Goal: Task Accomplishment & Management: Use online tool/utility

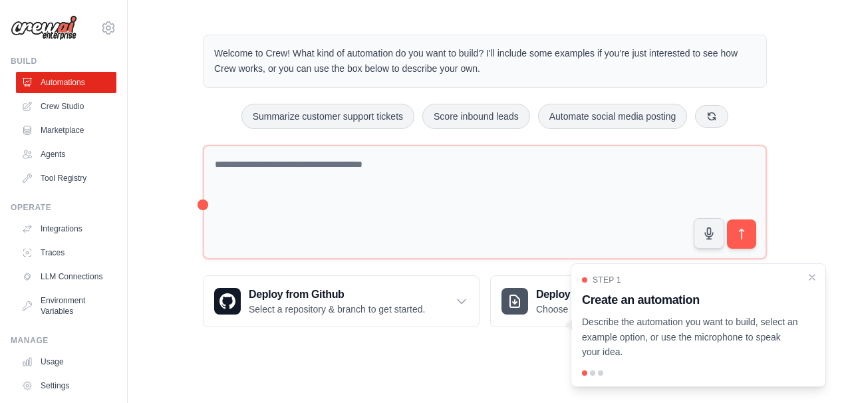
click at [405, 350] on main "Welcome to Crew! What kind of automation do you want to build? I'll include som…" at bounding box center [485, 181] width 714 height 362
click at [814, 278] on icon "Close walkthrough" at bounding box center [812, 277] width 12 height 12
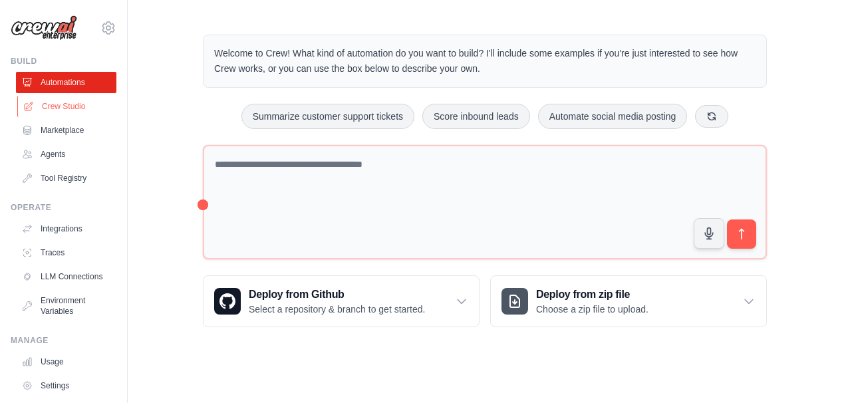
click at [68, 107] on link "Crew Studio" at bounding box center [67, 106] width 100 height 21
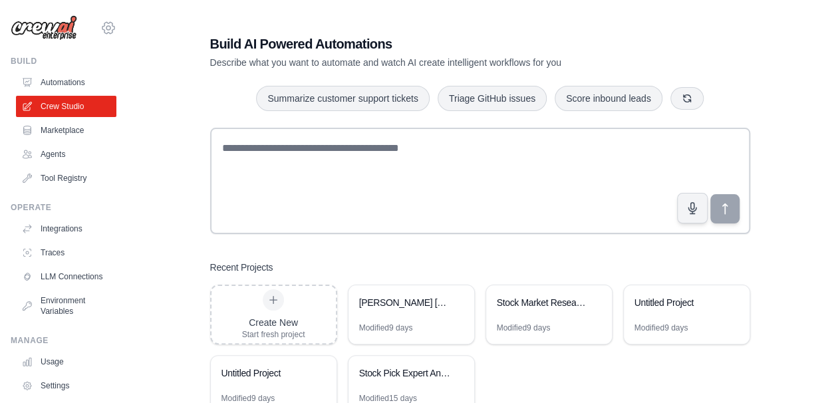
click at [100, 25] on icon at bounding box center [108, 28] width 16 height 16
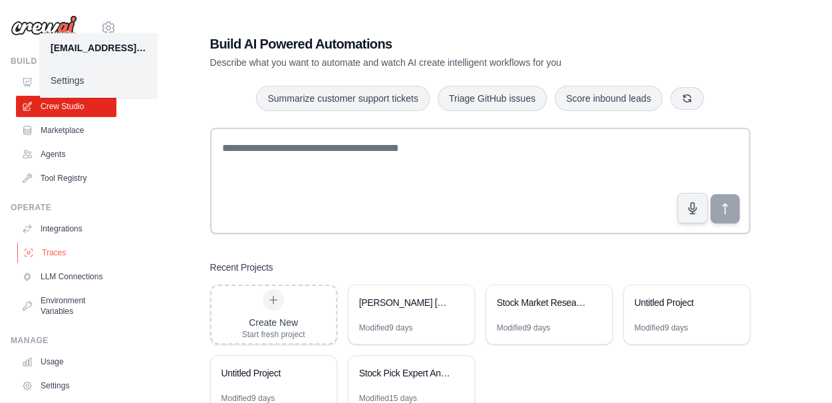
scroll to position [74, 0]
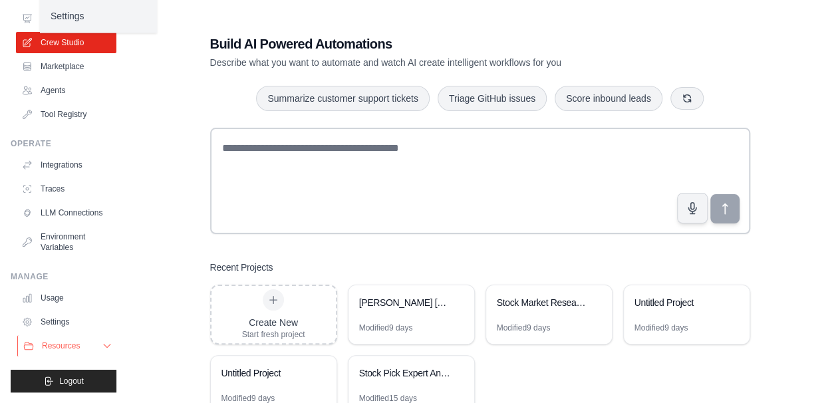
click at [65, 347] on span "Resources" at bounding box center [61, 346] width 38 height 11
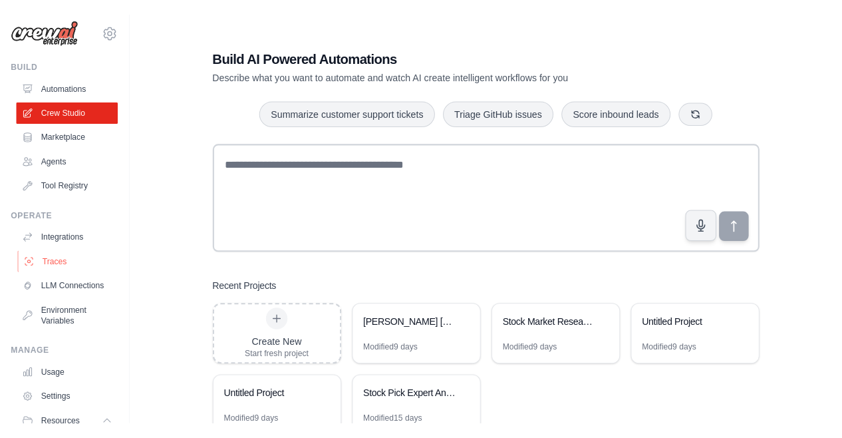
scroll to position [0, 0]
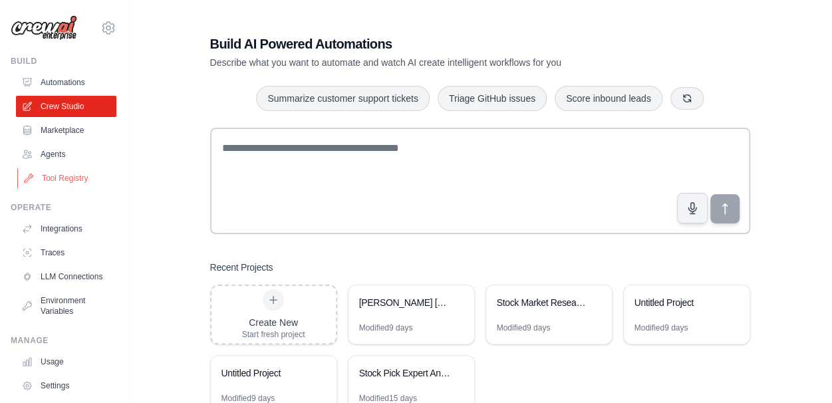
click at [55, 180] on link "Tool Registry" at bounding box center [67, 178] width 100 height 21
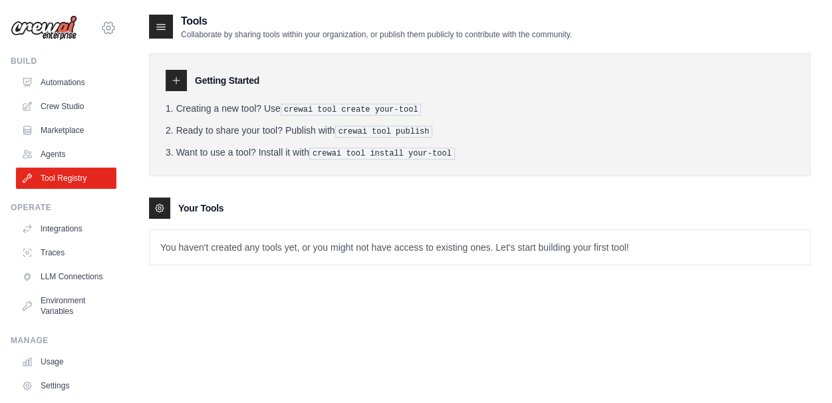
click at [105, 32] on icon at bounding box center [108, 28] width 16 height 16
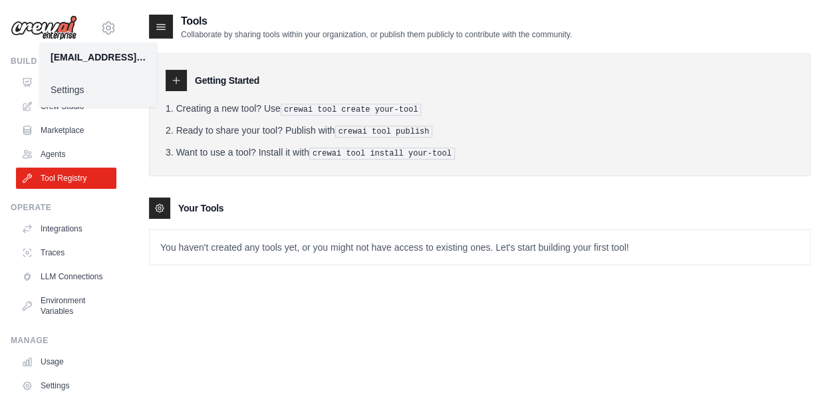
click at [7, 59] on div "louis.patel1357@gmail.com Settings Build Automations Crew Studio Marketplace" at bounding box center [64, 201] width 128 height 403
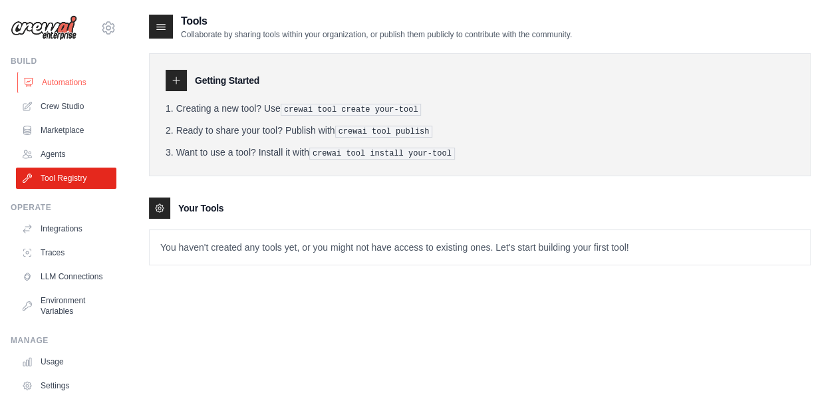
click at [55, 82] on link "Automations" at bounding box center [67, 82] width 100 height 21
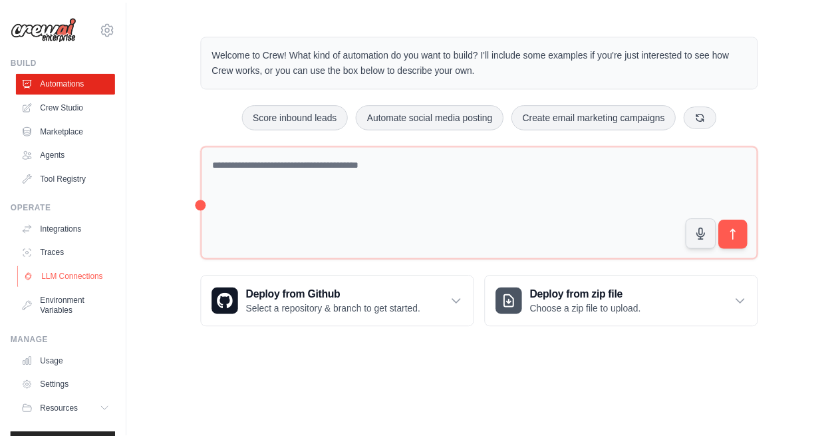
scroll to position [39, 0]
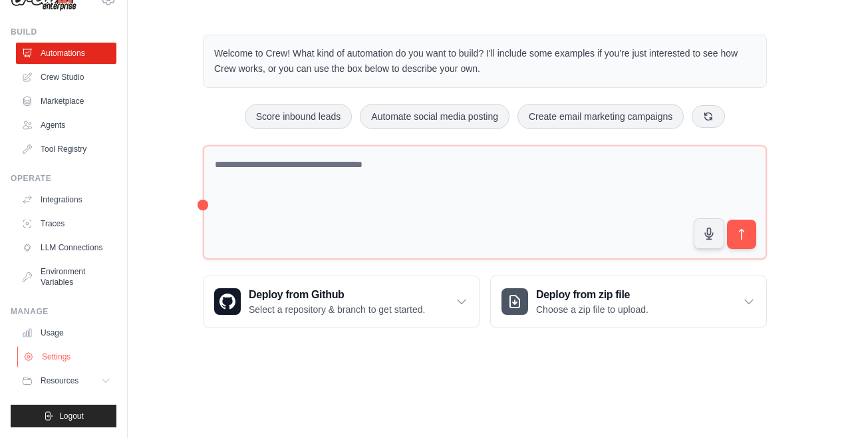
click at [57, 365] on link "Settings" at bounding box center [67, 356] width 100 height 21
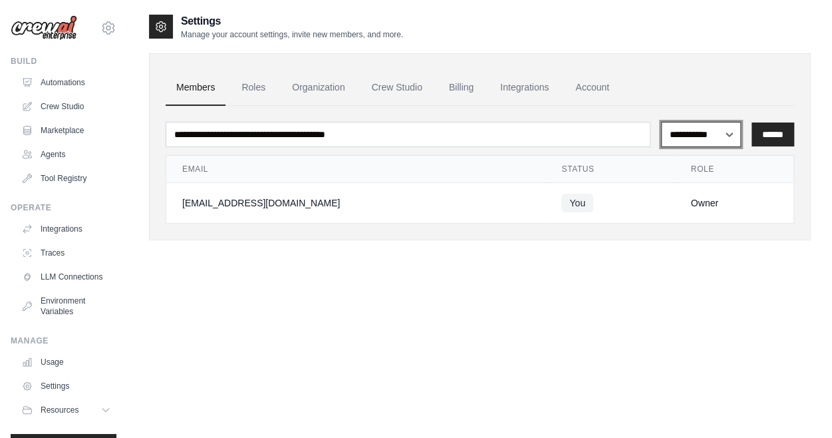
click at [721, 131] on select "**********" at bounding box center [701, 134] width 80 height 25
click at [261, 94] on link "Roles" at bounding box center [253, 88] width 45 height 36
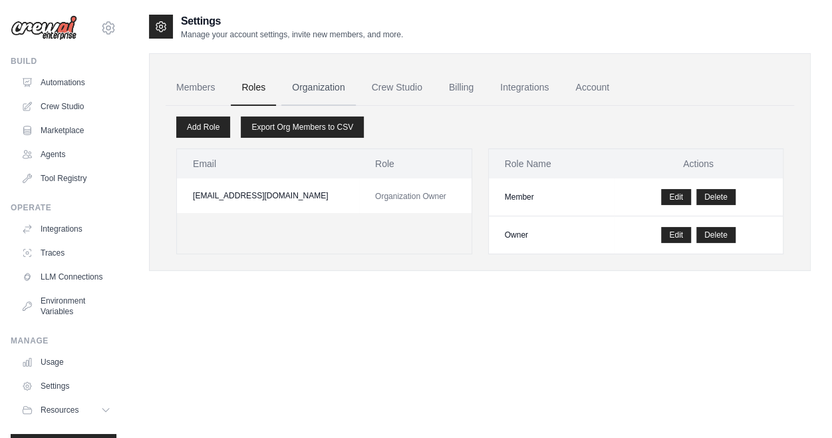
click at [329, 91] on link "Organization" at bounding box center [318, 88] width 74 height 36
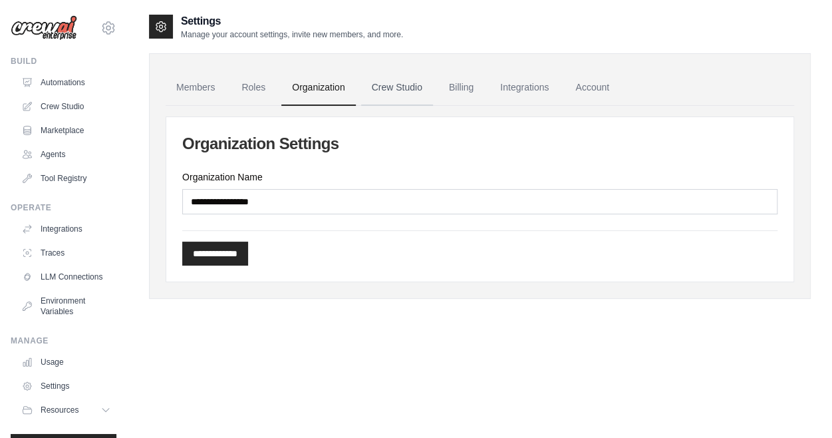
click at [388, 86] on link "Crew Studio" at bounding box center [397, 88] width 72 height 36
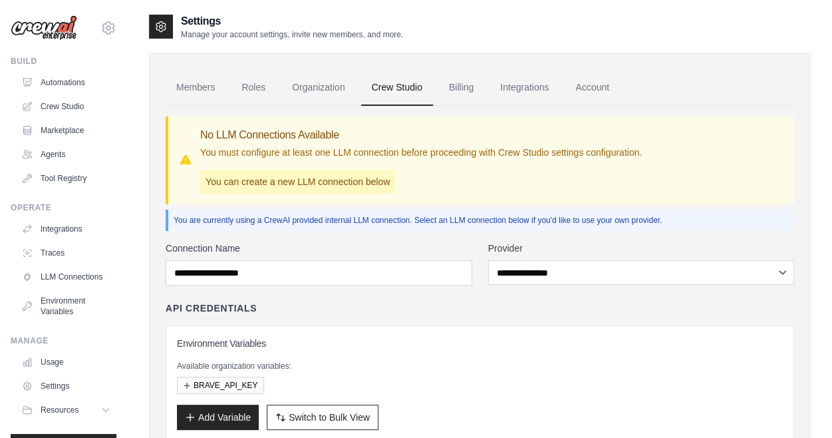
click at [458, 90] on link "Billing" at bounding box center [461, 88] width 46 height 36
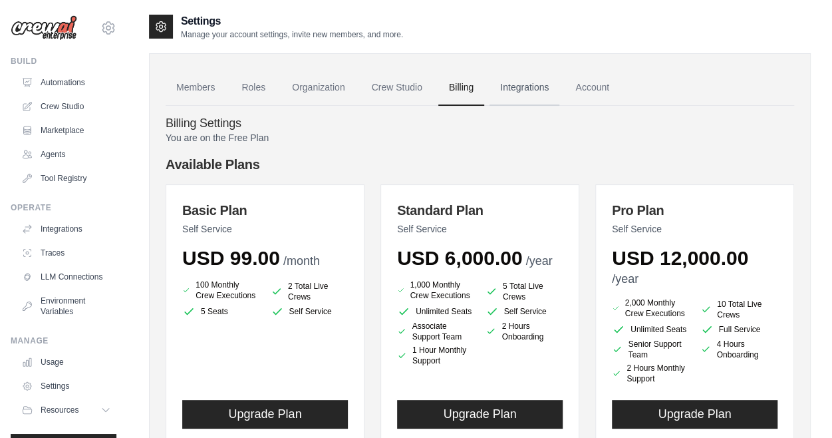
click at [532, 90] on link "Integrations" at bounding box center [525, 88] width 70 height 36
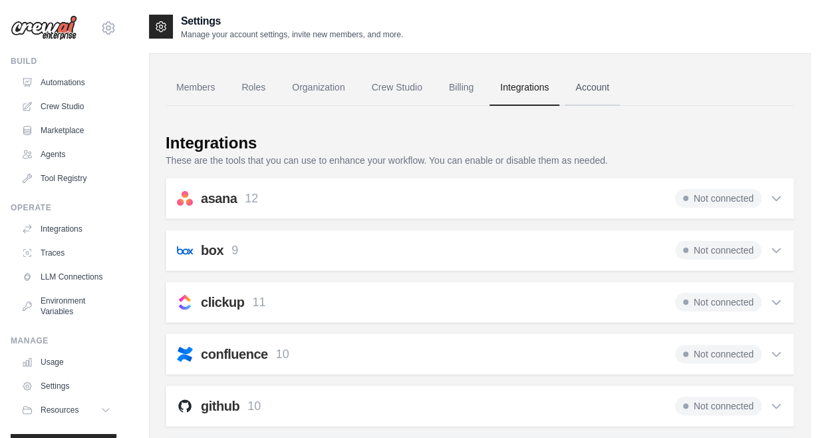
click at [568, 82] on link "Account" at bounding box center [592, 88] width 55 height 36
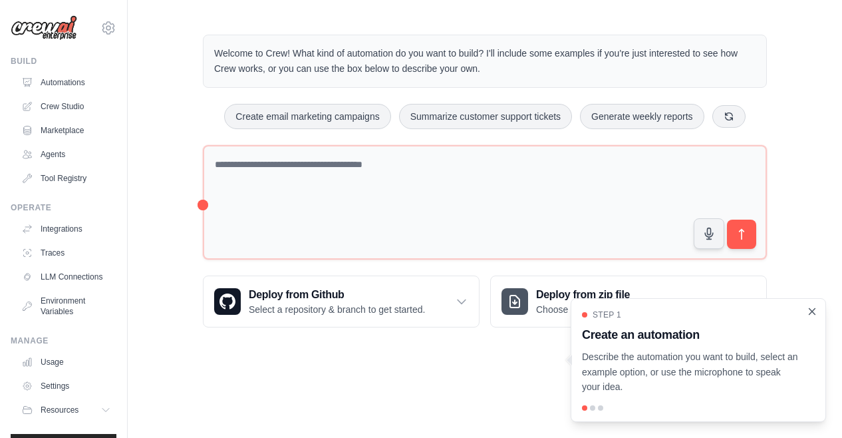
click at [814, 307] on icon "Close walkthrough" at bounding box center [812, 311] width 12 height 12
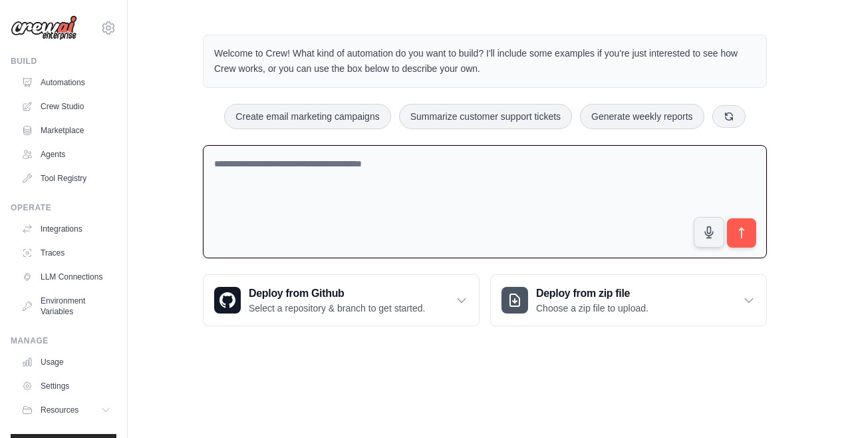
click at [492, 206] on textarea at bounding box center [485, 202] width 564 height 114
click at [81, 98] on link "Crew Studio" at bounding box center [67, 106] width 100 height 21
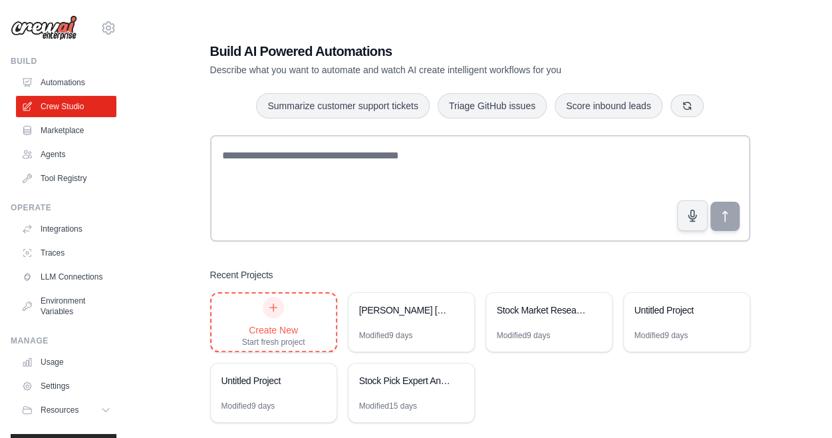
click at [305, 322] on div "Create New Start fresh project" at bounding box center [273, 322] width 63 height 51
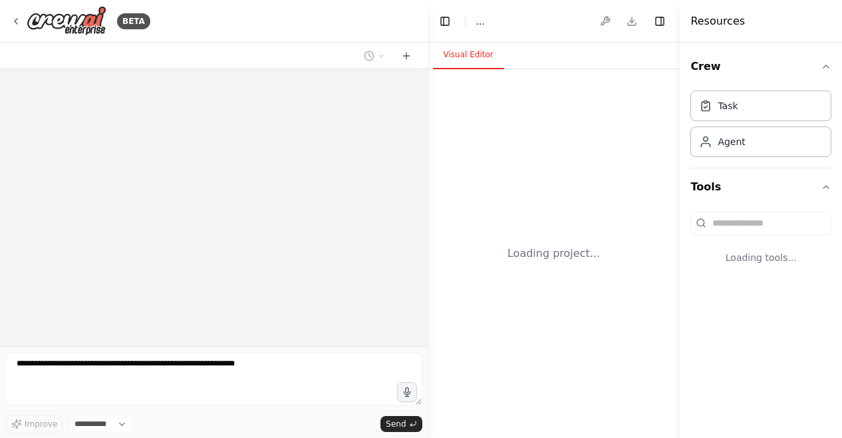
select select "****"
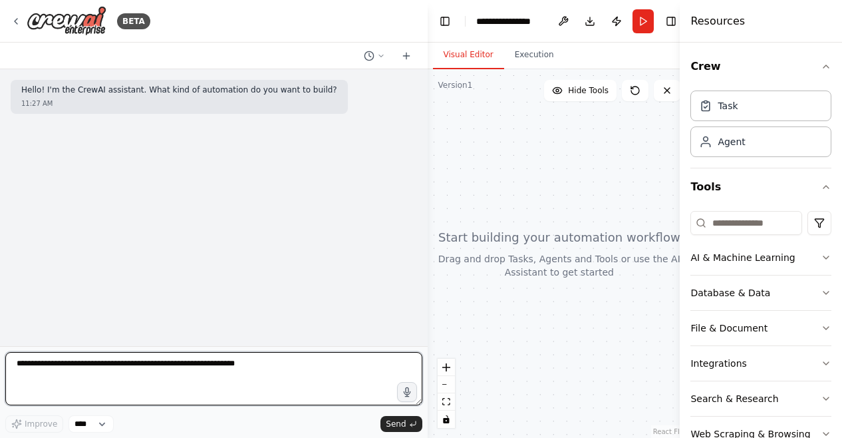
click at [242, 371] on textarea at bounding box center [213, 378] width 417 height 53
click at [218, 373] on textarea "**********" at bounding box center [213, 378] width 417 height 53
drag, startPoint x: 111, startPoint y: 366, endPoint x: -3, endPoint y: 357, distance: 114.1
click at [0, 357] on html "**********" at bounding box center [421, 219] width 842 height 438
paste textarea "**********"
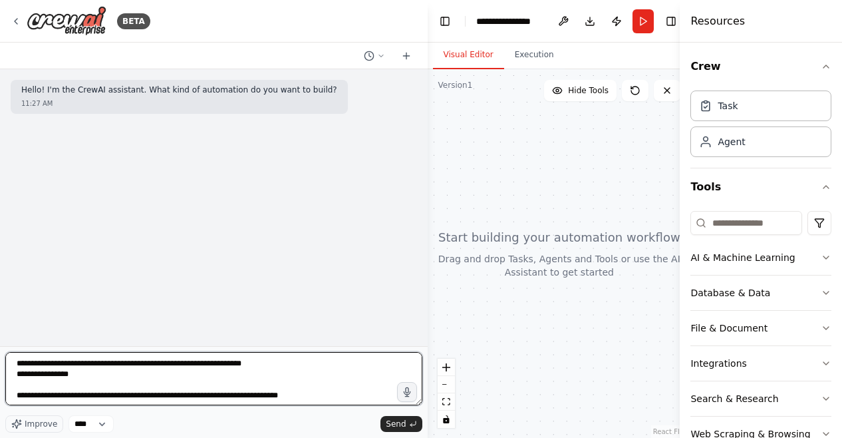
scroll to position [293, 0]
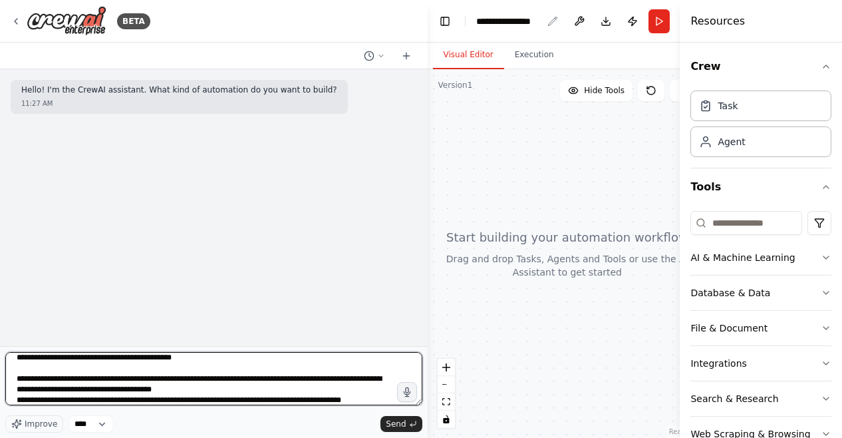
type textarea "**********"
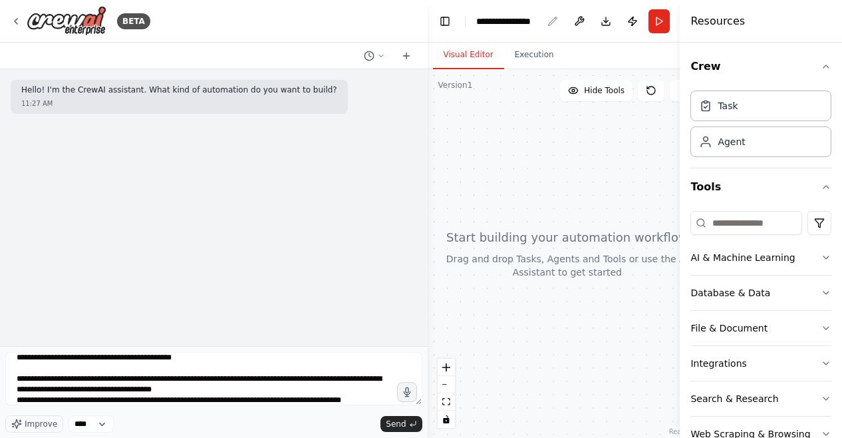
click at [524, 21] on div "**********" at bounding box center [509, 21] width 67 height 13
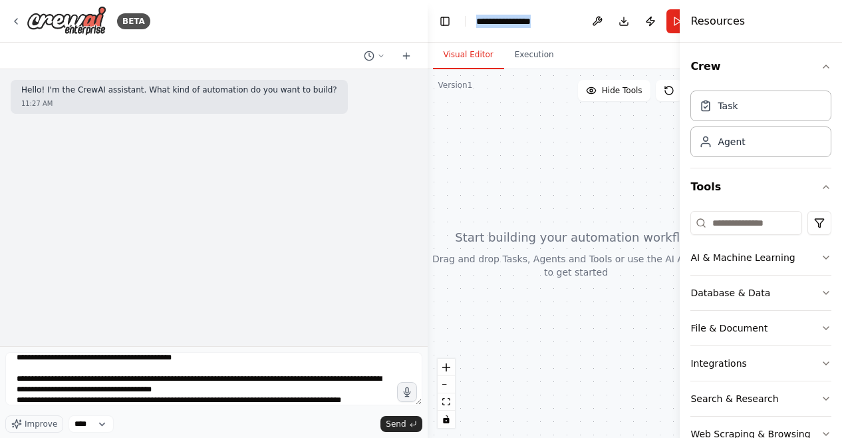
drag, startPoint x: 540, startPoint y: 25, endPoint x: 474, endPoint y: 30, distance: 66.1
click at [474, 30] on header "**********" at bounding box center [576, 21] width 297 height 43
click at [388, 418] on span "Send" at bounding box center [396, 423] width 20 height 11
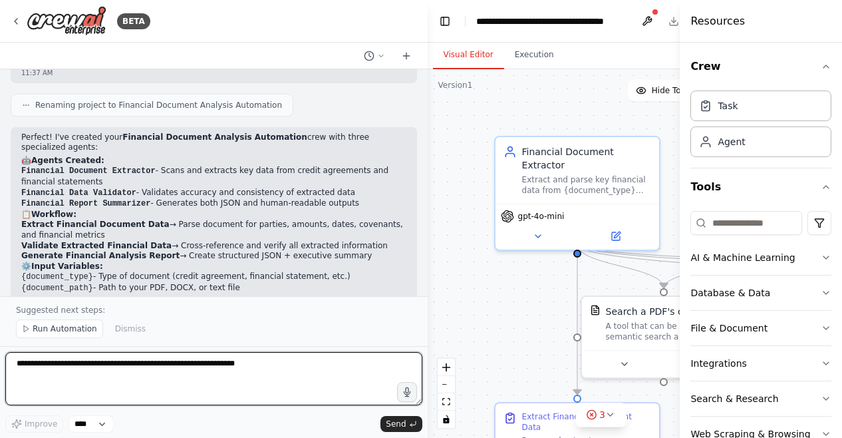
scroll to position [1130, 0]
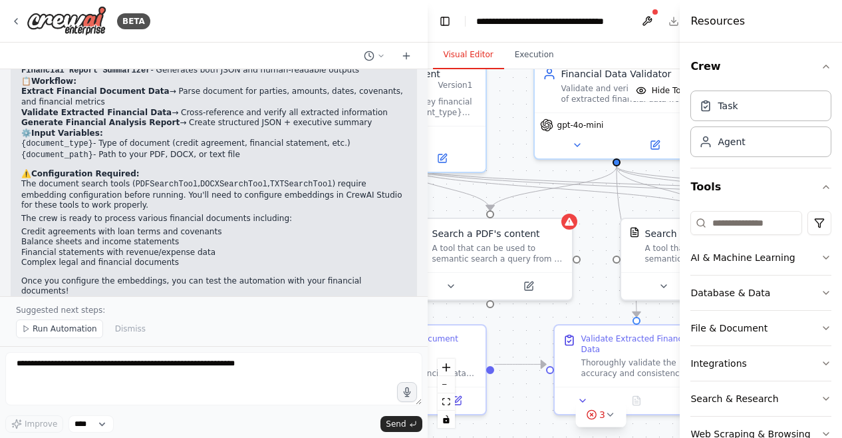
drag, startPoint x: 480, startPoint y: 285, endPoint x: 301, endPoint y: 208, distance: 194.0
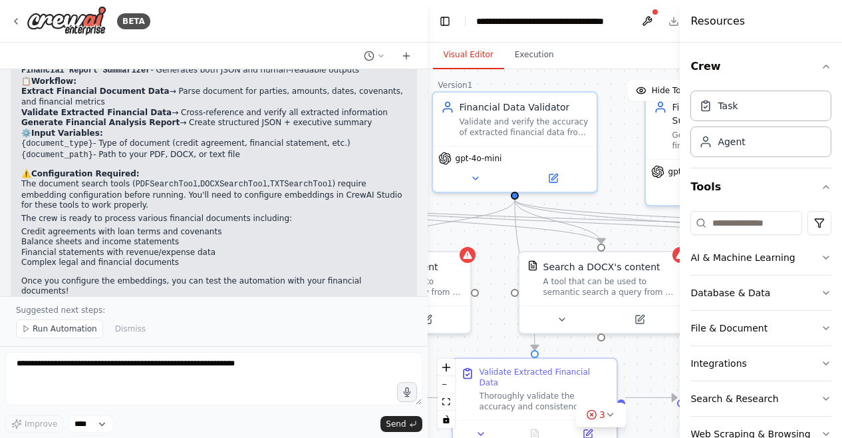
drag, startPoint x: 514, startPoint y: 122, endPoint x: 428, endPoint y: 166, distance: 96.4
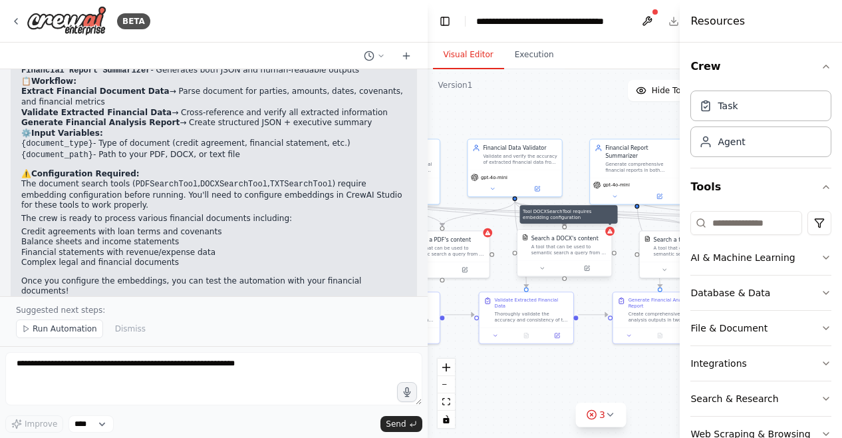
click at [611, 233] on icon at bounding box center [609, 231] width 5 height 5
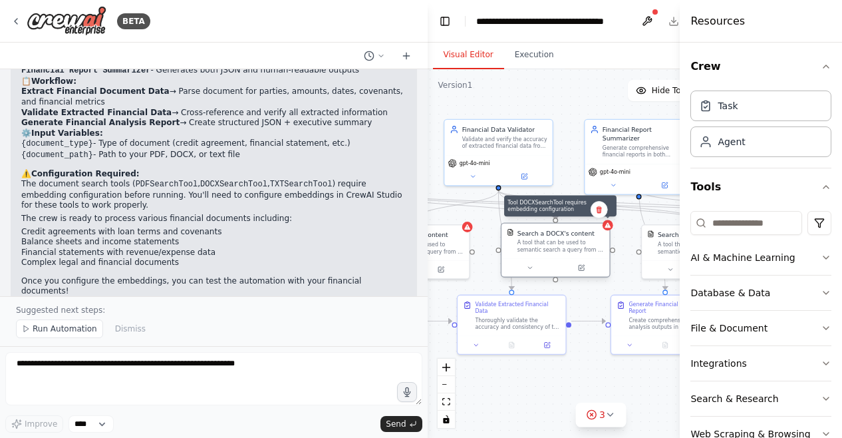
click at [608, 227] on icon at bounding box center [608, 224] width 6 height 5
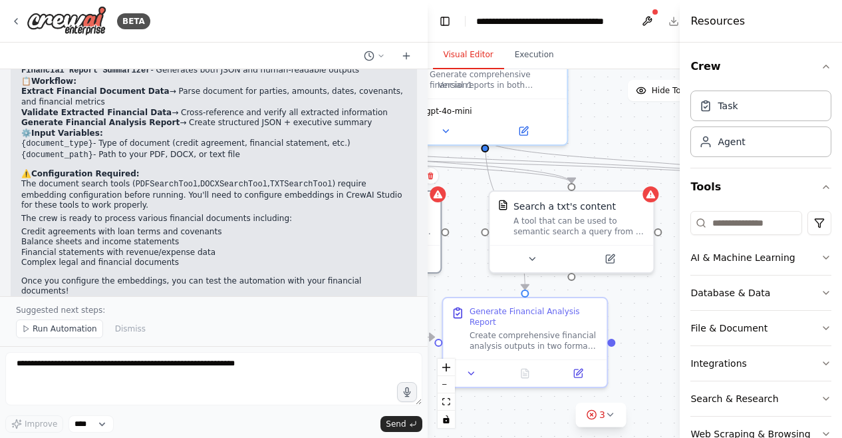
drag, startPoint x: 617, startPoint y: 280, endPoint x: 410, endPoint y: 241, distance: 211.1
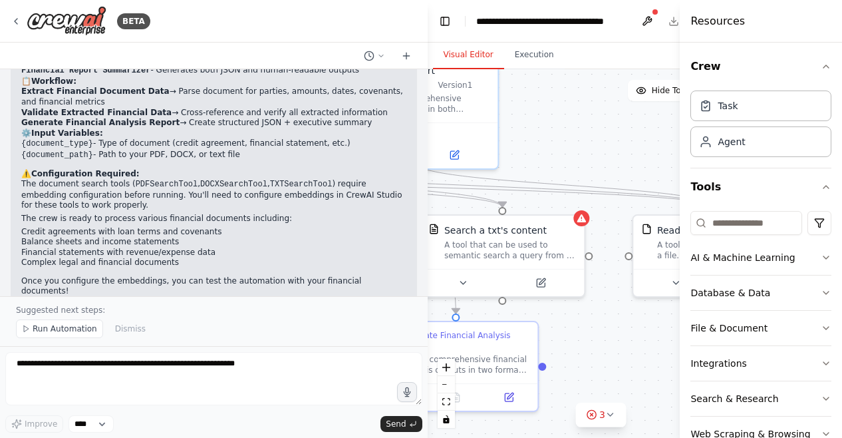
drag, startPoint x: 584, startPoint y: 124, endPoint x: 487, endPoint y: 200, distance: 122.8
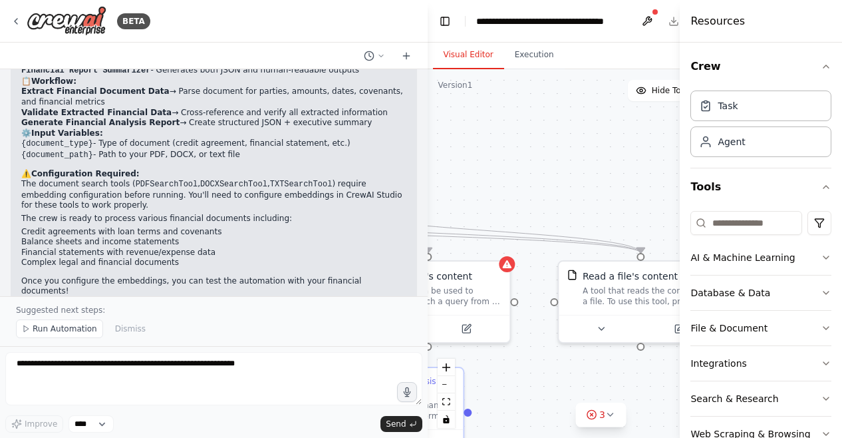
drag, startPoint x: 543, startPoint y: 179, endPoint x: 430, endPoint y: 200, distance: 115.1
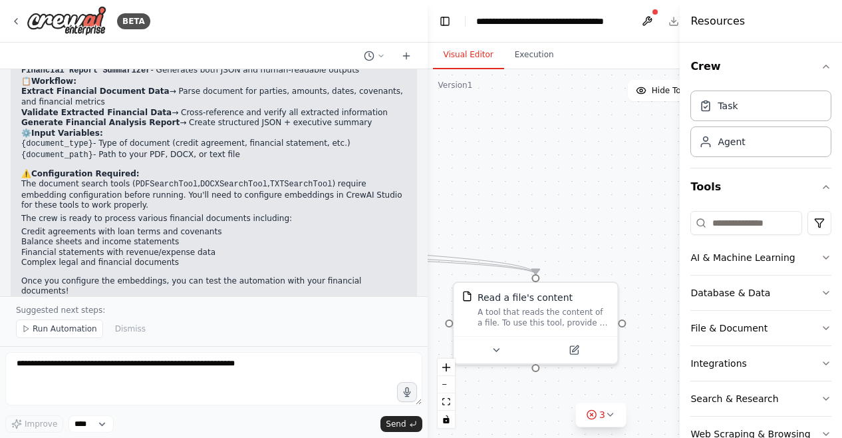
drag, startPoint x: 504, startPoint y: 186, endPoint x: 566, endPoint y: 171, distance: 63.6
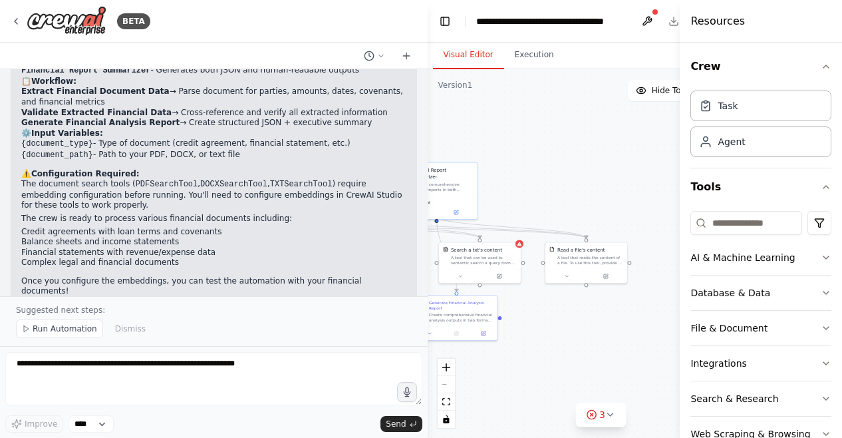
drag, startPoint x: 519, startPoint y: 167, endPoint x: 599, endPoint y: 160, distance: 80.8
click at [599, 160] on div ".deletable-edge-delete-btn { width: 20px; height: 20px; border: 0px solid #ffff…" at bounding box center [601, 253] width 347 height 369
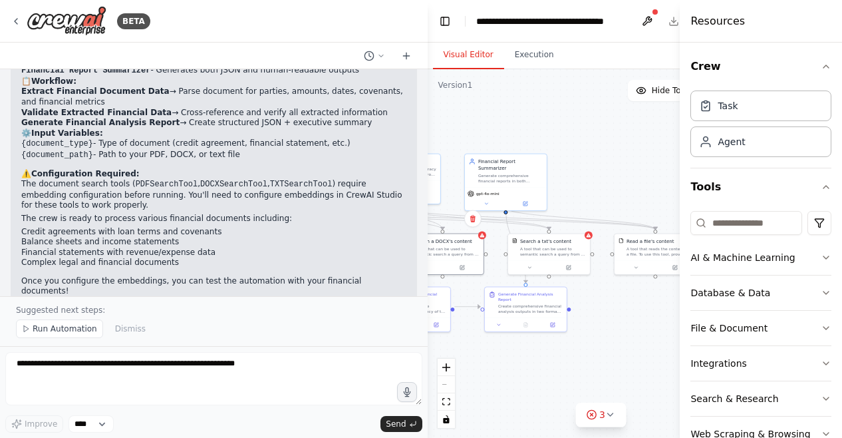
drag, startPoint x: 604, startPoint y: 156, endPoint x: 658, endPoint y: 139, distance: 56.6
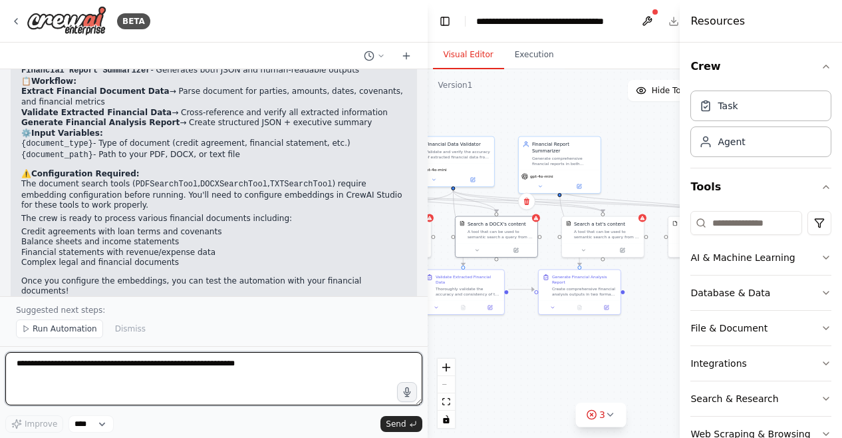
click at [212, 372] on textarea at bounding box center [213, 378] width 417 height 53
click at [140, 365] on textarea "**********" at bounding box center [213, 378] width 417 height 53
click at [399, 367] on textarea "**********" at bounding box center [213, 378] width 417 height 53
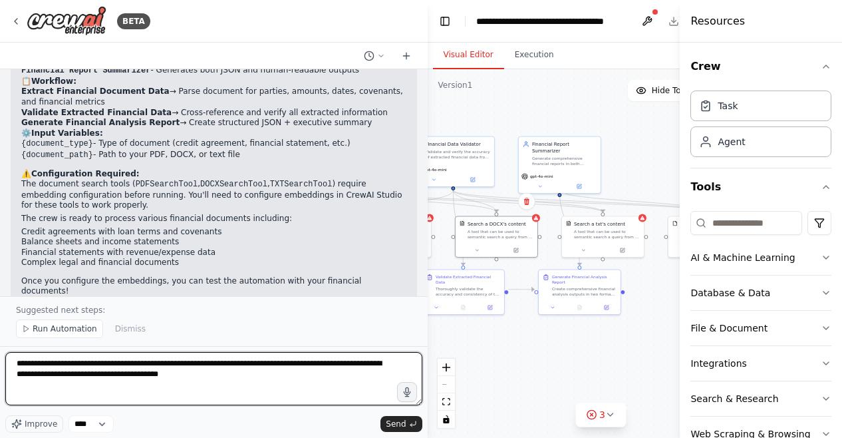
type textarea "**********"
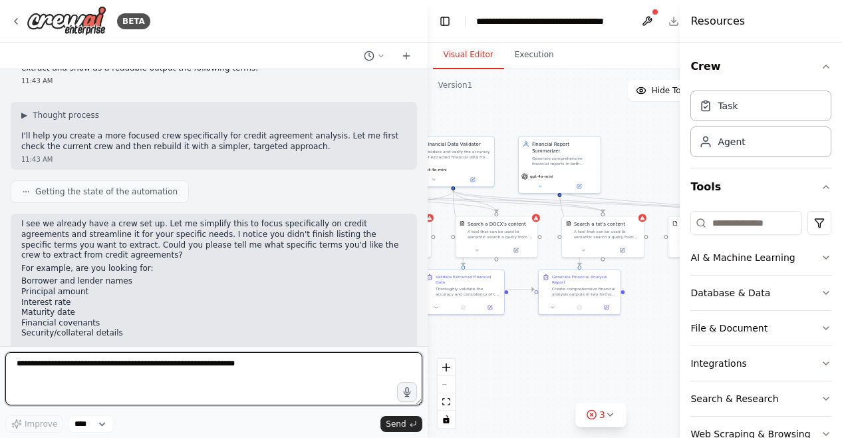
scroll to position [1418, 0]
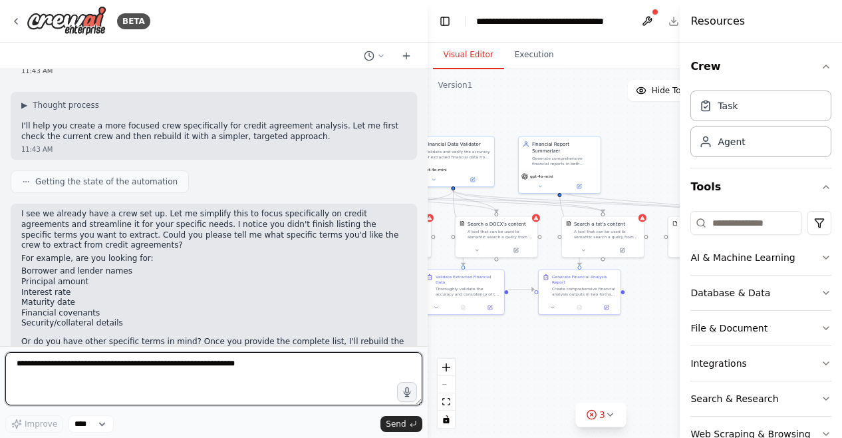
click at [235, 370] on textarea at bounding box center [213, 378] width 417 height 53
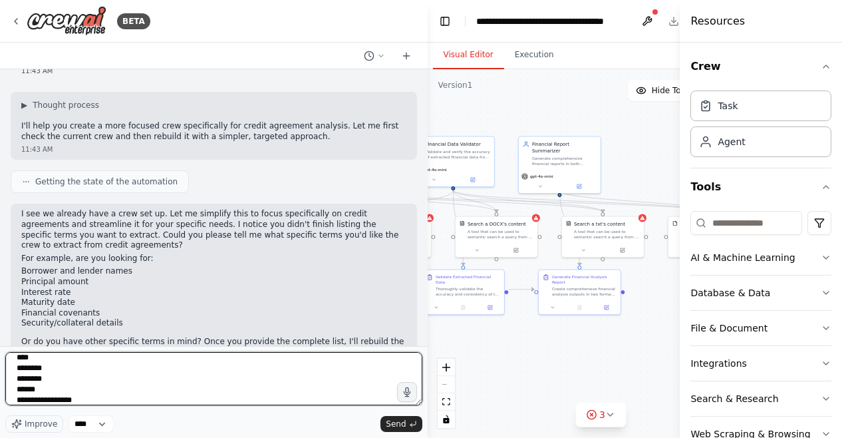
scroll to position [27, 0]
click at [56, 387] on textarea "**********" at bounding box center [213, 378] width 417 height 53
click at [85, 391] on textarea "**********" at bounding box center [213, 378] width 417 height 53
click at [46, 398] on textarea "**********" at bounding box center [213, 378] width 417 height 53
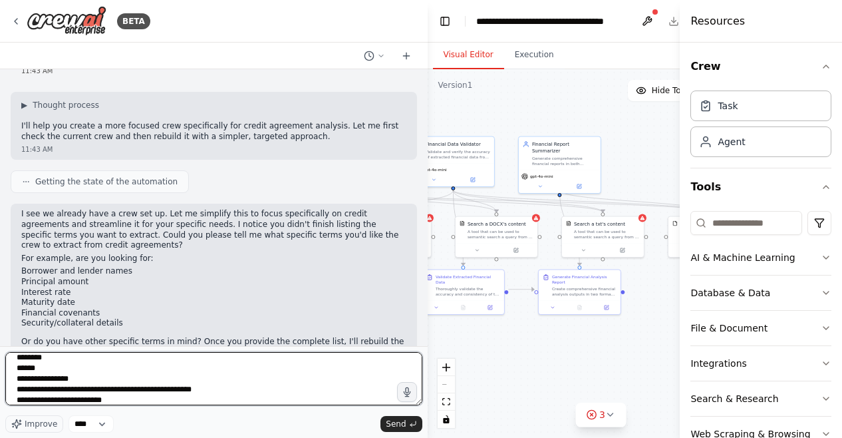
click at [122, 399] on textarea "**********" at bounding box center [213, 378] width 417 height 53
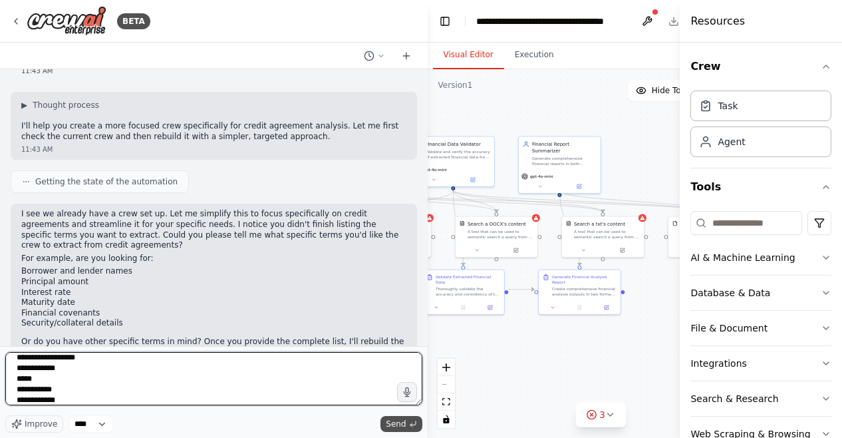
type textarea "**********"
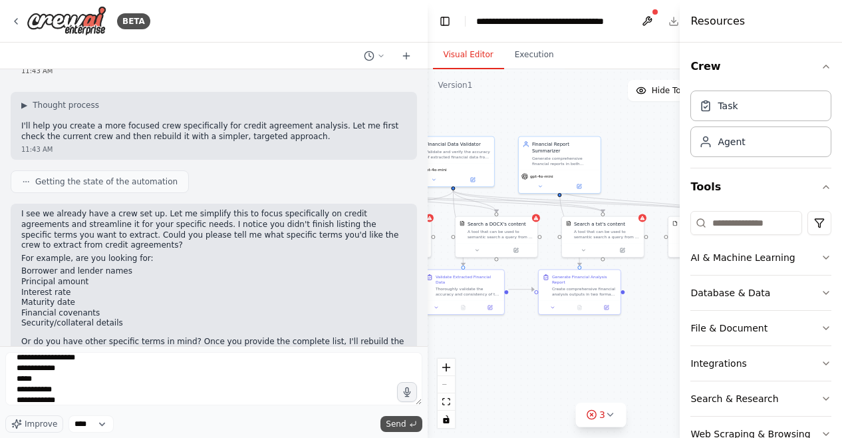
click at [393, 417] on button "Send" at bounding box center [400, 424] width 41 height 16
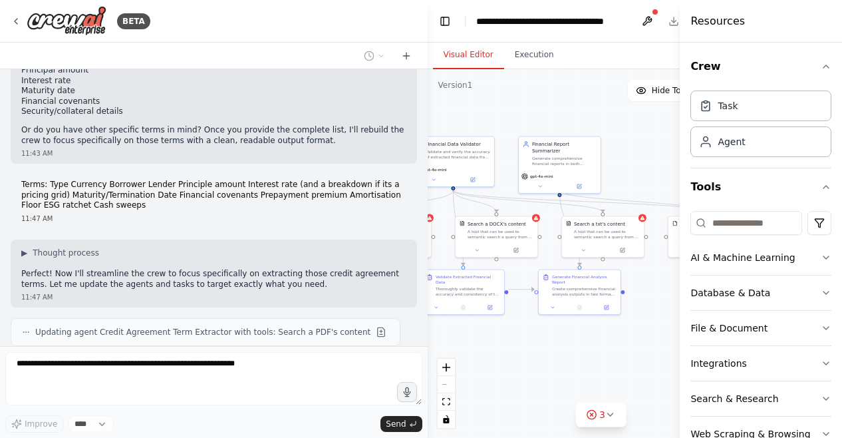
scroll to position [1668, 0]
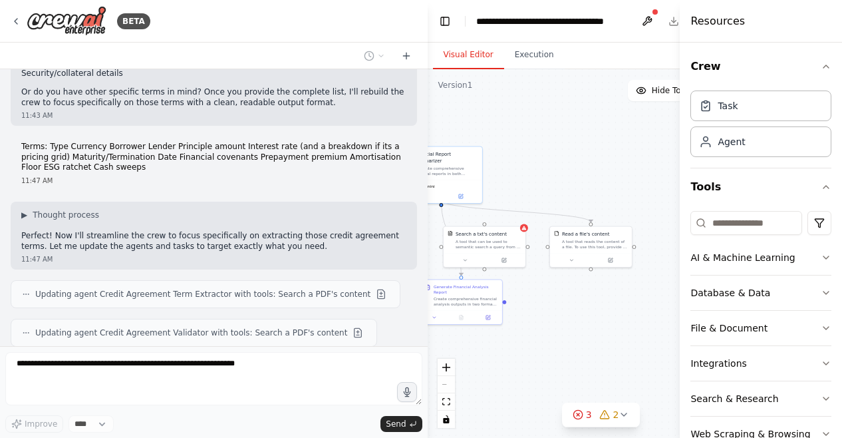
drag, startPoint x: 585, startPoint y: 337, endPoint x: 469, endPoint y: 347, distance: 116.2
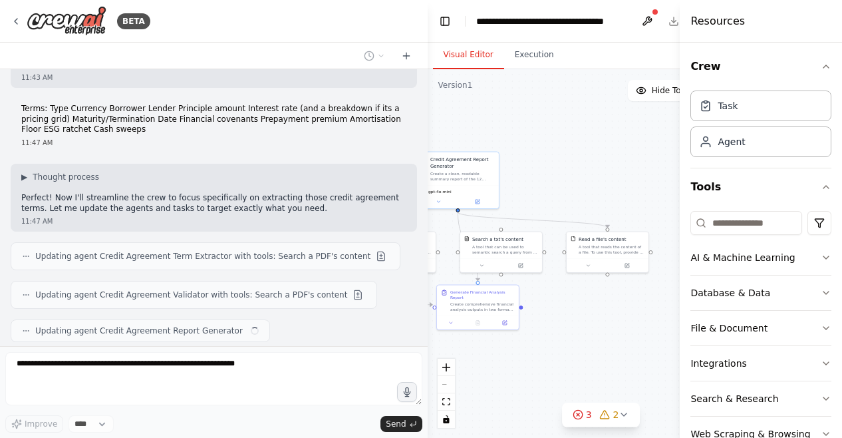
drag, startPoint x: 527, startPoint y: 323, endPoint x: 585, endPoint y: 307, distance: 60.7
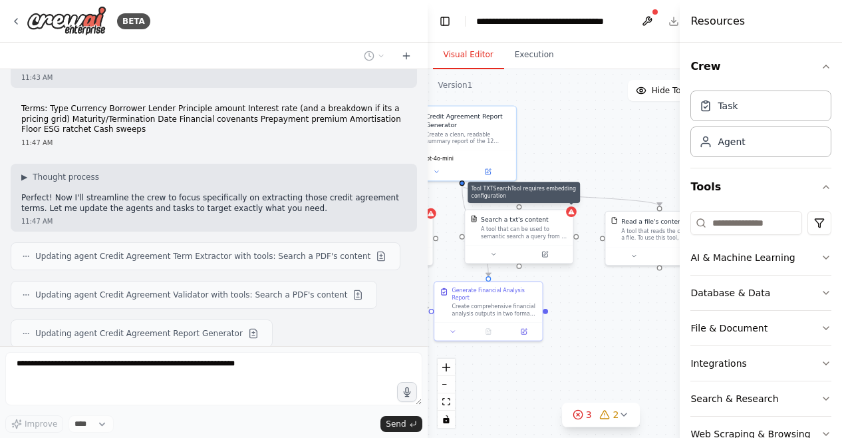
click at [572, 212] on icon at bounding box center [571, 211] width 6 height 5
click at [608, 419] on icon at bounding box center [605, 414] width 11 height 11
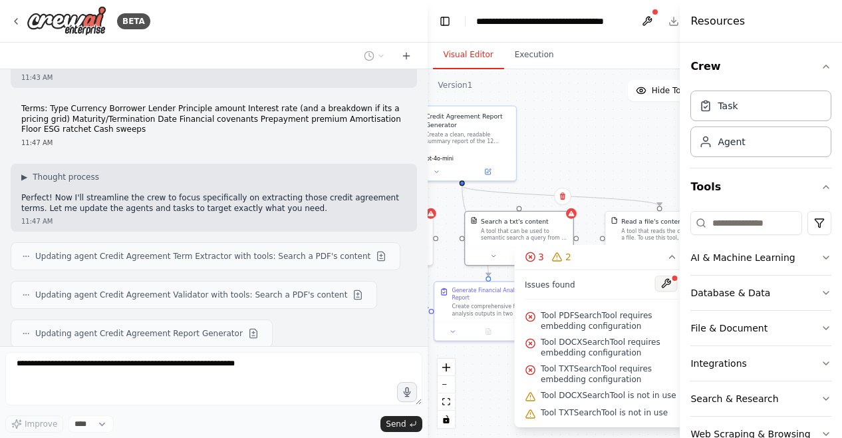
click at [660, 284] on button at bounding box center [666, 283] width 23 height 16
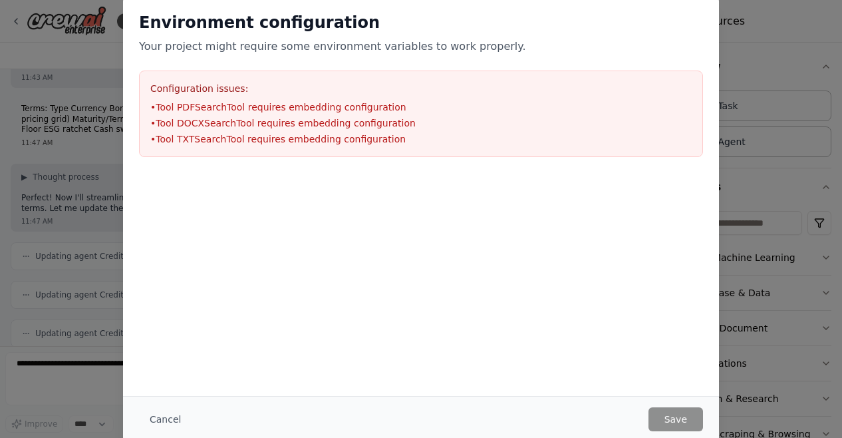
click at [184, 110] on li "• Tool PDFSearchTool requires embedding configuration" at bounding box center [420, 106] width 541 height 13
click at [156, 419] on button "Cancel" at bounding box center [165, 419] width 53 height 24
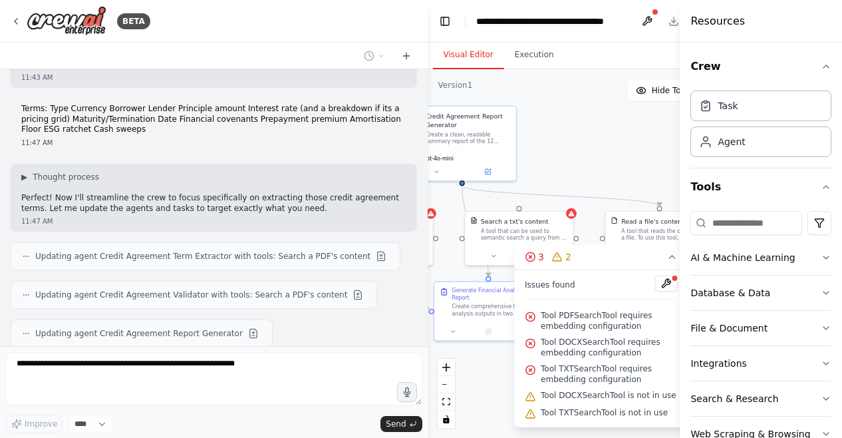
scroll to position [1744, 0]
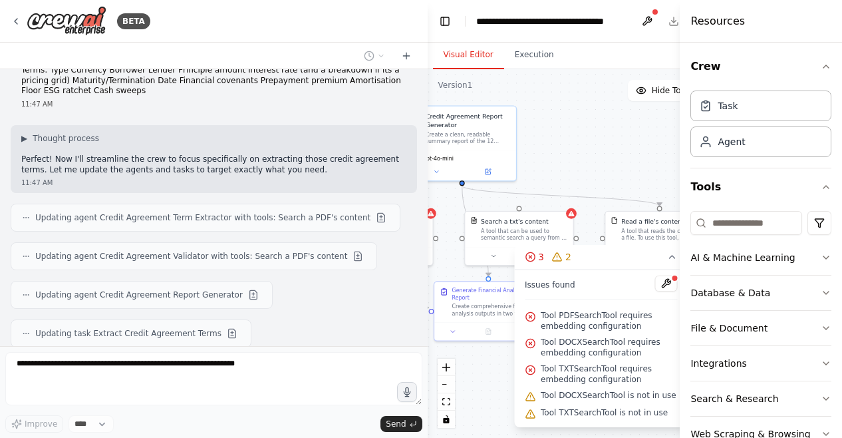
click at [631, 328] on span "Tool PDFSearchTool requires embedding configuration" at bounding box center [609, 320] width 136 height 21
drag, startPoint x: 631, startPoint y: 327, endPoint x: 539, endPoint y: 309, distance: 93.7
click at [539, 309] on div "Tool PDFSearchTool requires embedding configuration" at bounding box center [601, 320] width 152 height 27
copy span "Tool PDFSearchTool requires embedding configuration"
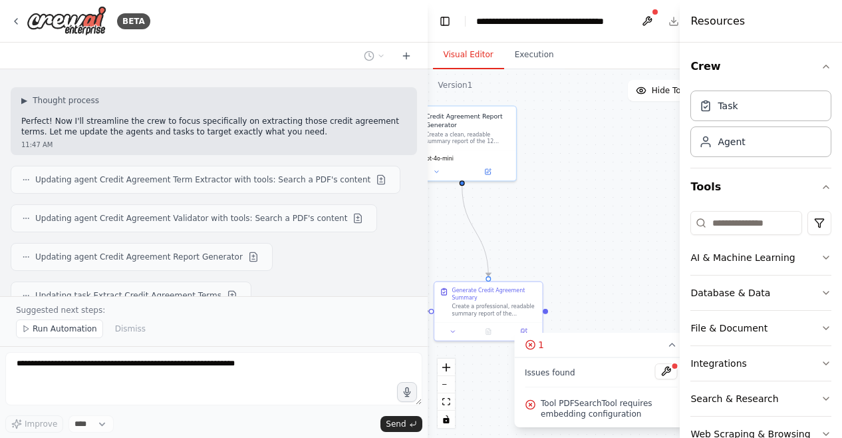
scroll to position [2128, 0]
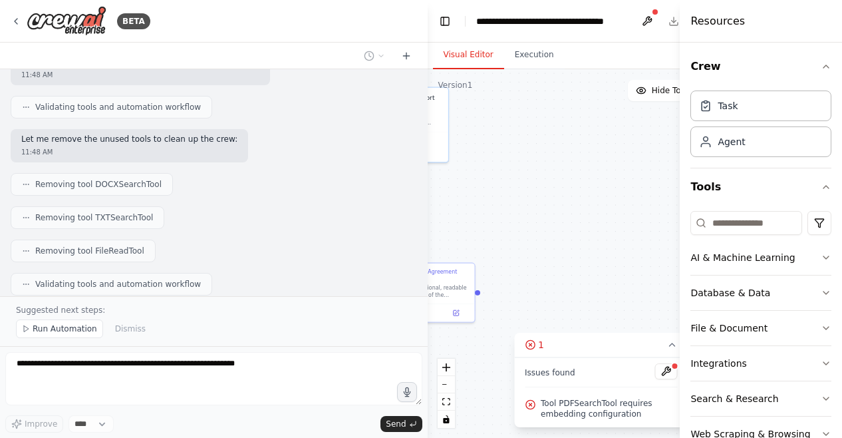
drag, startPoint x: 610, startPoint y: 263, endPoint x: 541, endPoint y: 243, distance: 71.2
drag, startPoint x: 579, startPoint y: 167, endPoint x: 537, endPoint y: 198, distance: 51.9
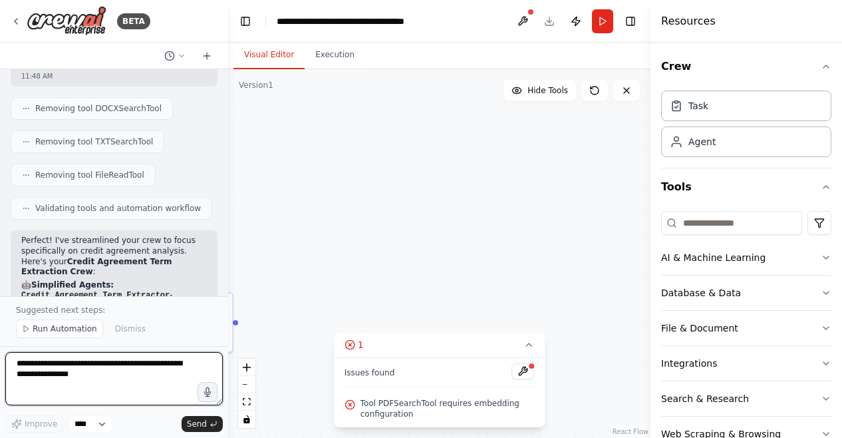
drag, startPoint x: 426, startPoint y: 225, endPoint x: 228, endPoint y: 233, distance: 197.7
click at [228, 233] on div "BETA Hello! I'm the CrewAI assistant. What kind of automation do you want to bu…" at bounding box center [421, 219] width 842 height 438
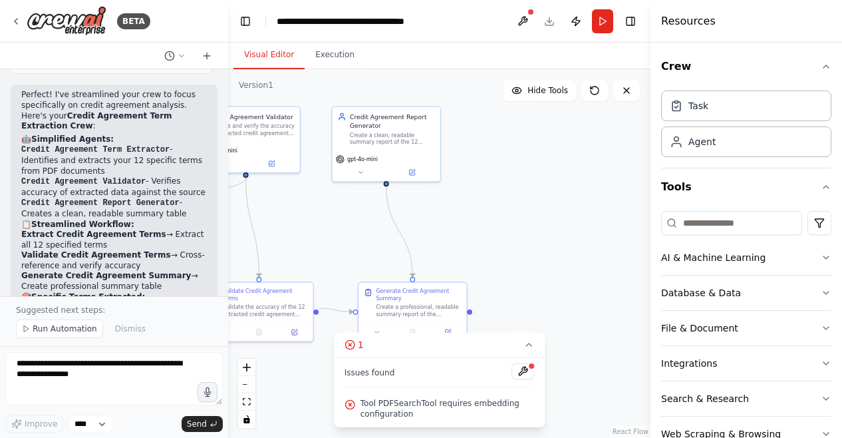
drag, startPoint x: 347, startPoint y: 235, endPoint x: 591, endPoint y: 223, distance: 243.8
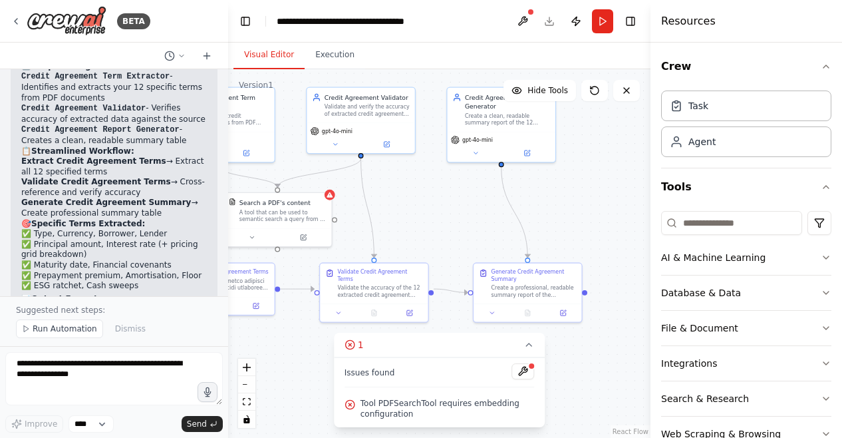
drag, startPoint x: 490, startPoint y: 232, endPoint x: 597, endPoint y: 214, distance: 108.6
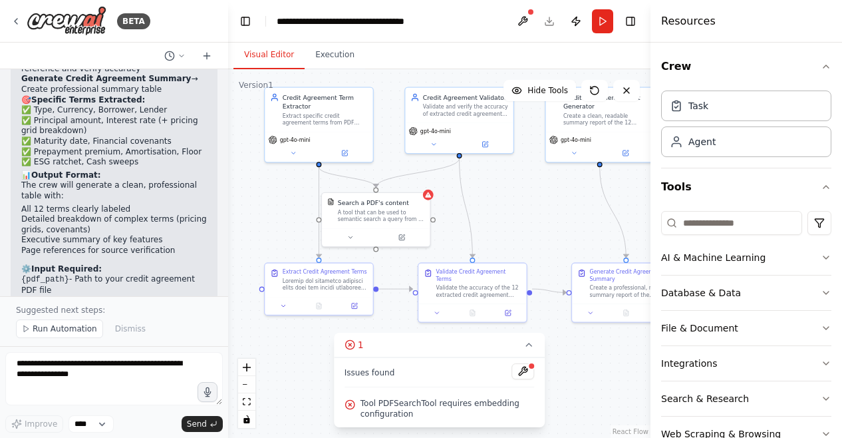
drag, startPoint x: 456, startPoint y: 214, endPoint x: 555, endPoint y: 214, distance: 98.4
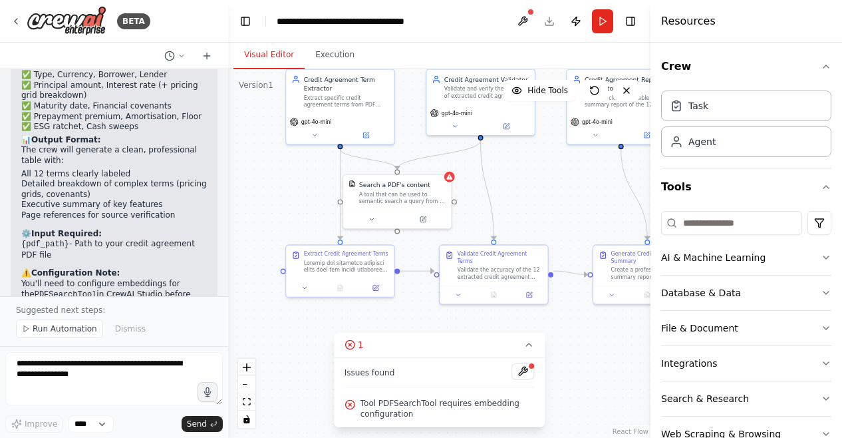
scroll to position [3323, 0]
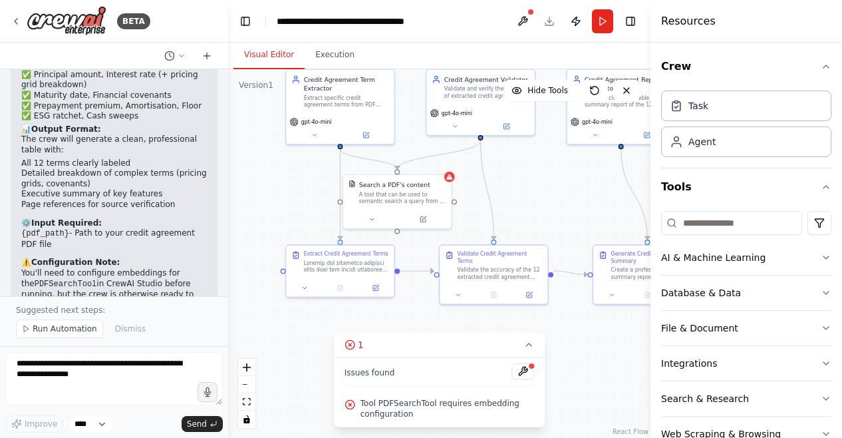
drag, startPoint x: 518, startPoint y: 223, endPoint x: 539, endPoint y: 205, distance: 27.8
click at [115, 380] on textarea at bounding box center [114, 378] width 218 height 53
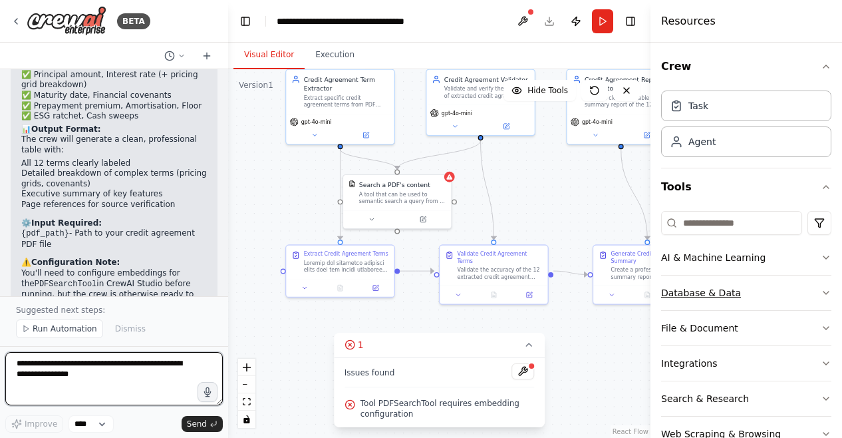
scroll to position [33, 0]
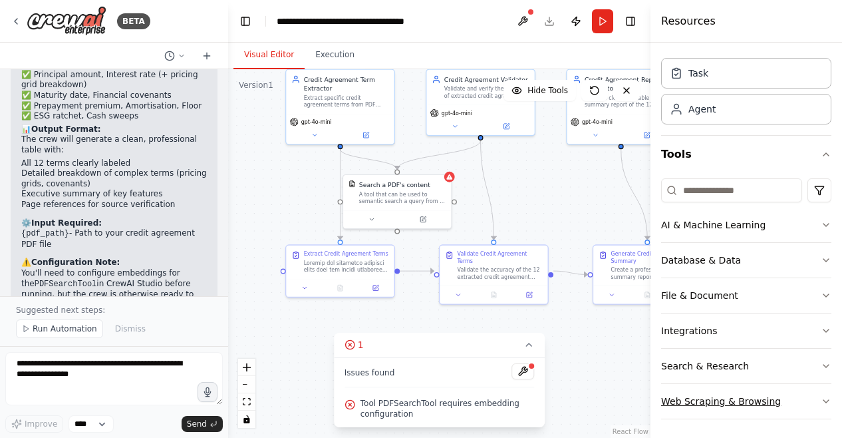
click at [753, 398] on button "Web Scraping & Browsing" at bounding box center [746, 401] width 170 height 35
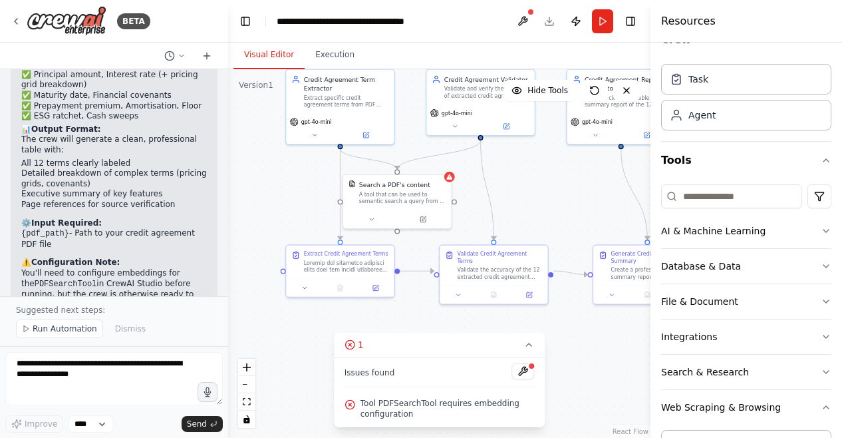
scroll to position [0, 0]
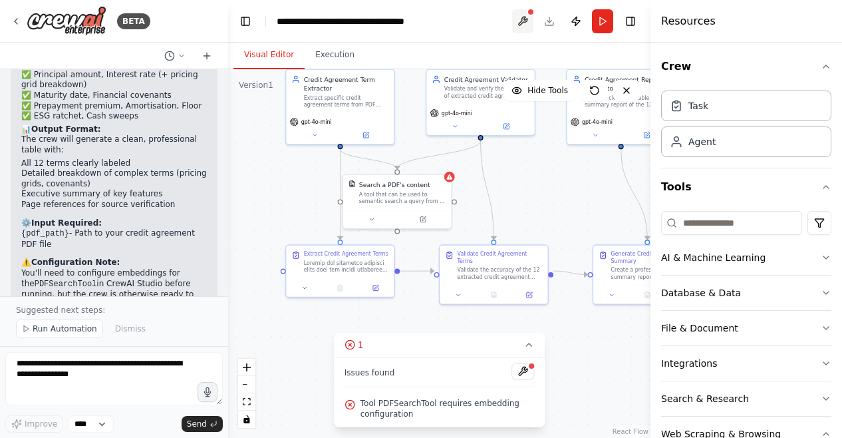
click at [528, 19] on button at bounding box center [522, 21] width 21 height 24
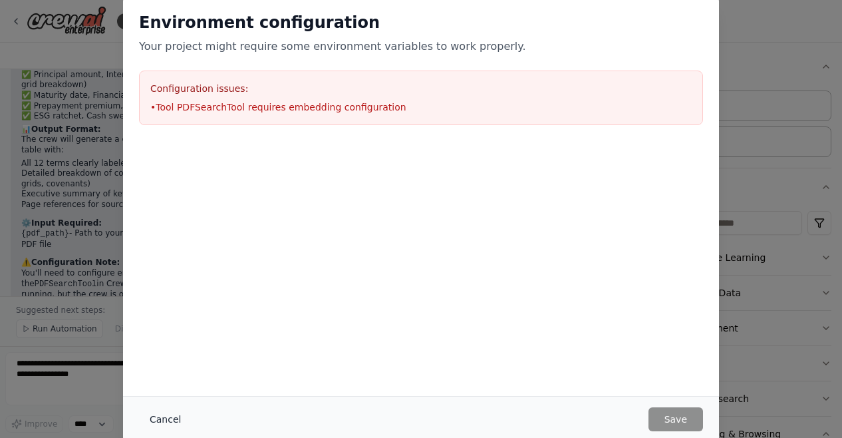
click at [172, 423] on button "Cancel" at bounding box center [165, 419] width 53 height 24
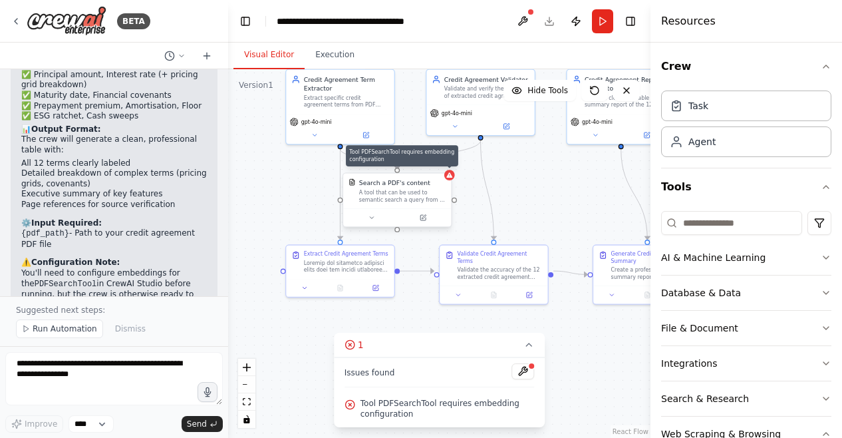
click at [451, 176] on icon at bounding box center [449, 174] width 6 height 5
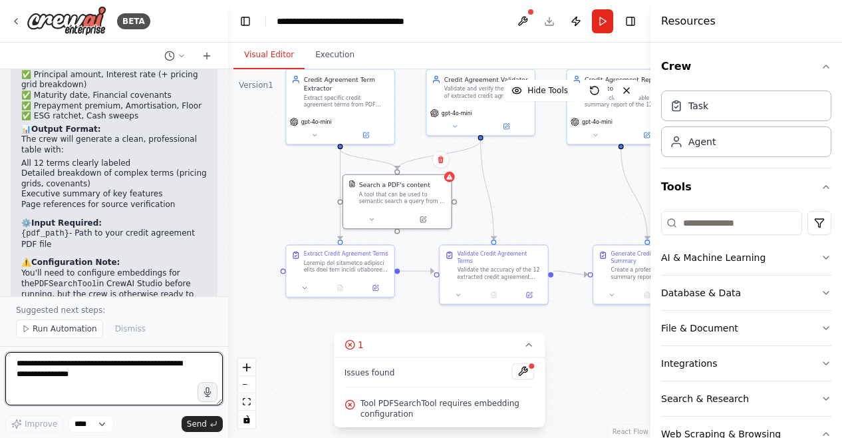
click at [165, 361] on textarea at bounding box center [114, 378] width 218 height 53
type textarea "**********"
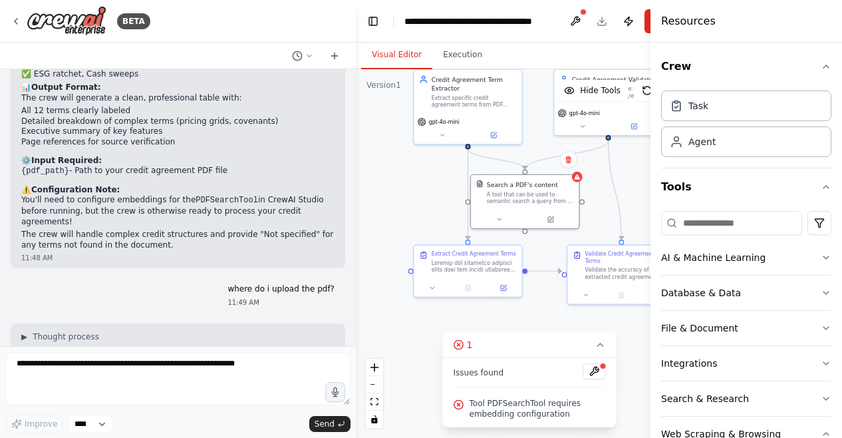
scroll to position [2822, 0]
drag, startPoint x: 226, startPoint y: 236, endPoint x: 355, endPoint y: 244, distance: 129.3
click at [355, 244] on div "BETA Hello! I'm the CrewAI assistant. What kind of automation do you want to bu…" at bounding box center [421, 219] width 842 height 438
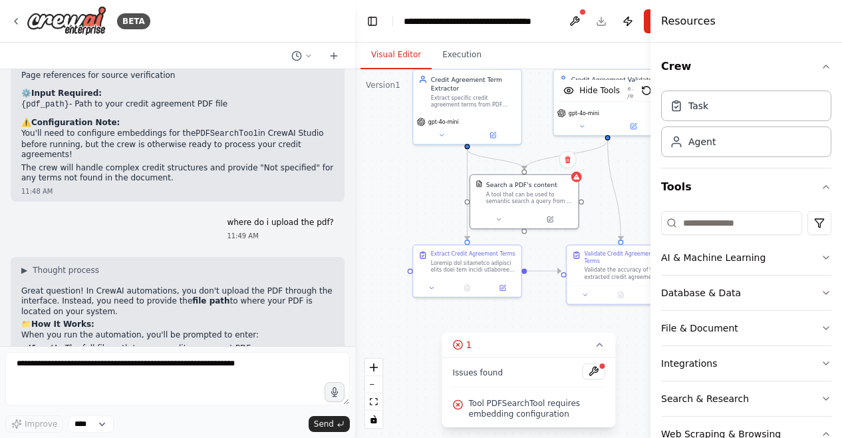
scroll to position [2944, 0]
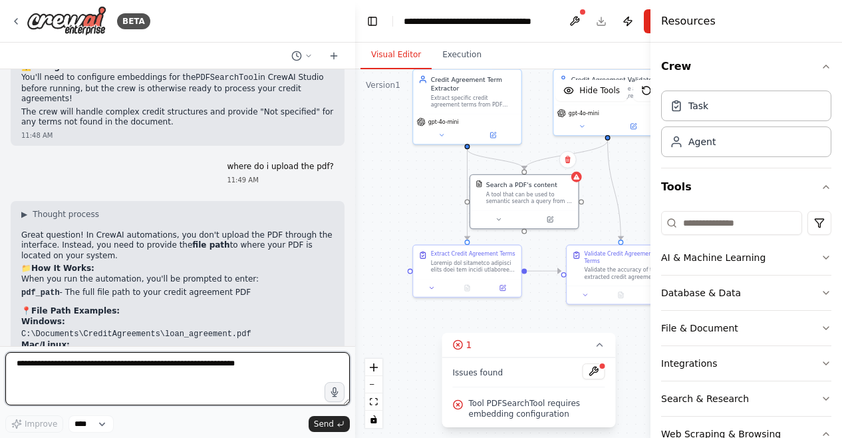
click at [218, 354] on textarea at bounding box center [177, 378] width 345 height 53
type textarea "**********"
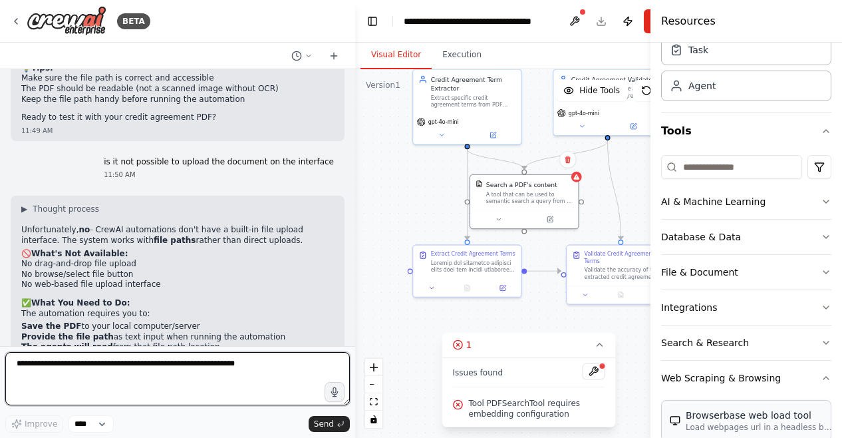
scroll to position [0, 0]
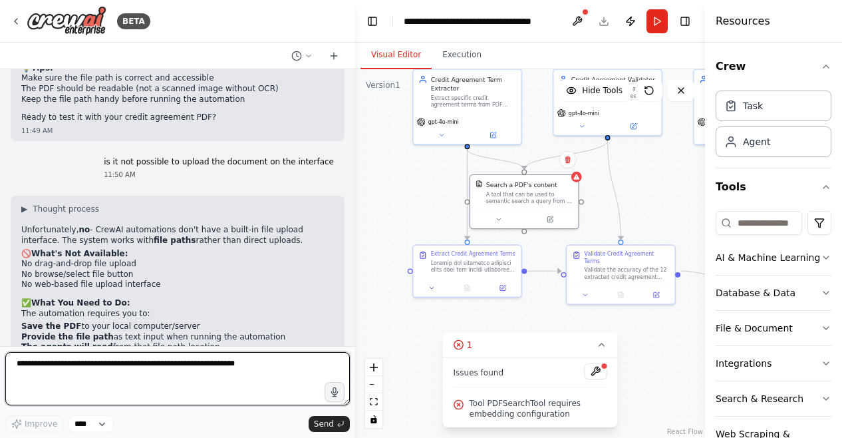
drag, startPoint x: 653, startPoint y: 25, endPoint x: 754, endPoint y: 30, distance: 101.2
click at [754, 30] on div "Resources Crew Task Agent Tools AI & Machine Learning Database & Data File & Do…" at bounding box center [773, 219] width 137 height 438
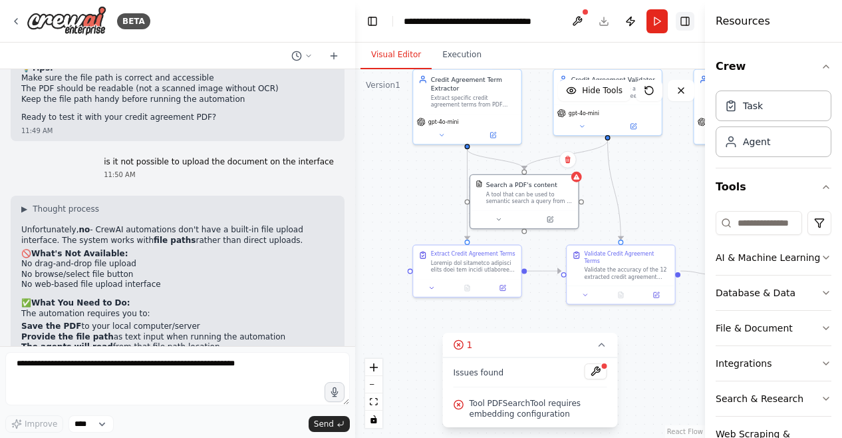
click at [685, 19] on button "Toggle Right Sidebar" at bounding box center [685, 21] width 19 height 19
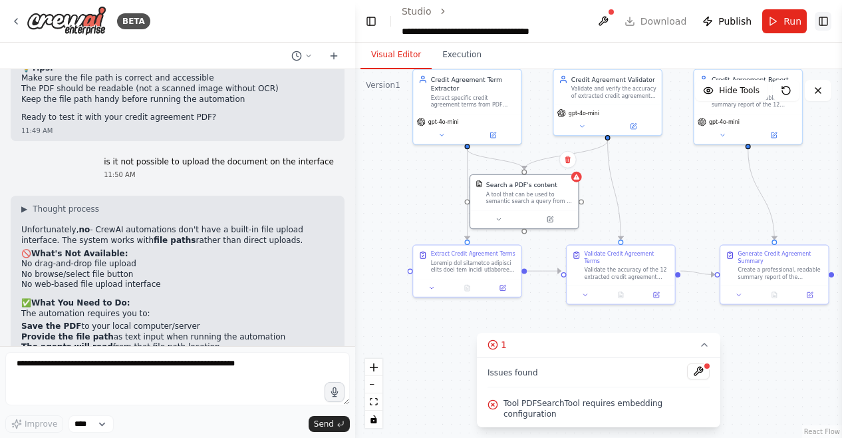
click at [820, 17] on button "Toggle Right Sidebar" at bounding box center [823, 21] width 17 height 19
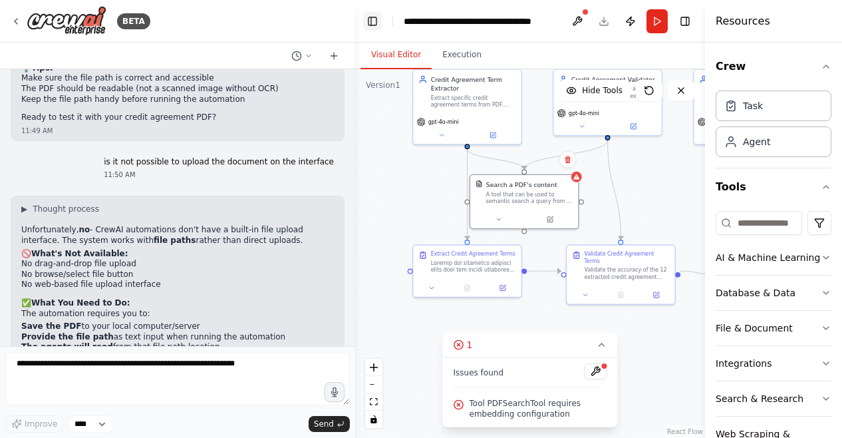
click at [365, 18] on button "Toggle Left Sidebar" at bounding box center [372, 21] width 19 height 19
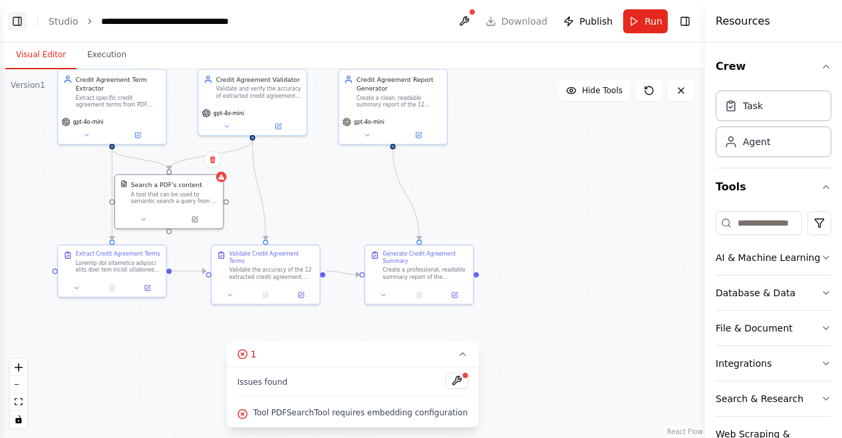
click at [24, 15] on button "Toggle Left Sidebar" at bounding box center [17, 21] width 19 height 19
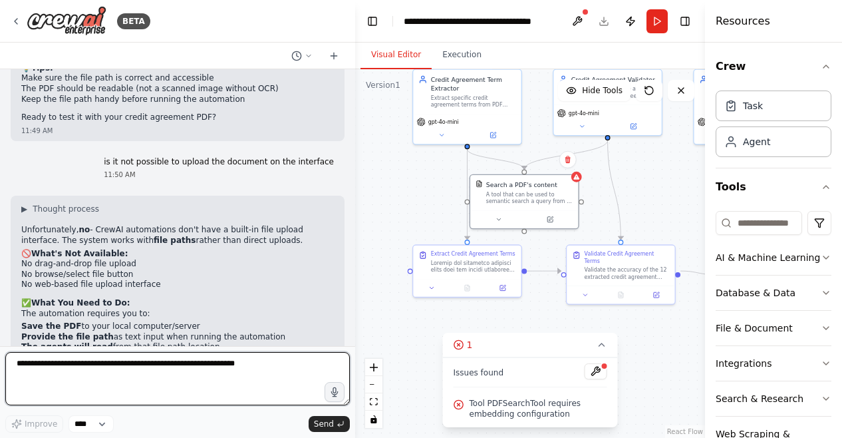
click at [228, 360] on textarea at bounding box center [177, 378] width 345 height 53
type textarea "**********"
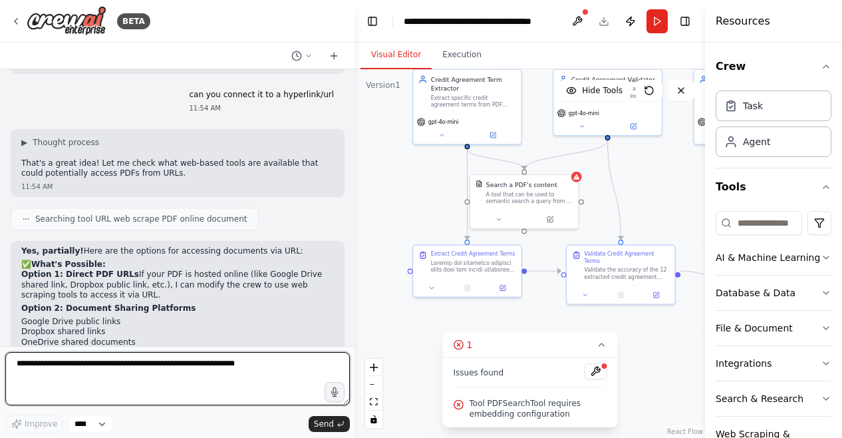
scroll to position [3805, 0]
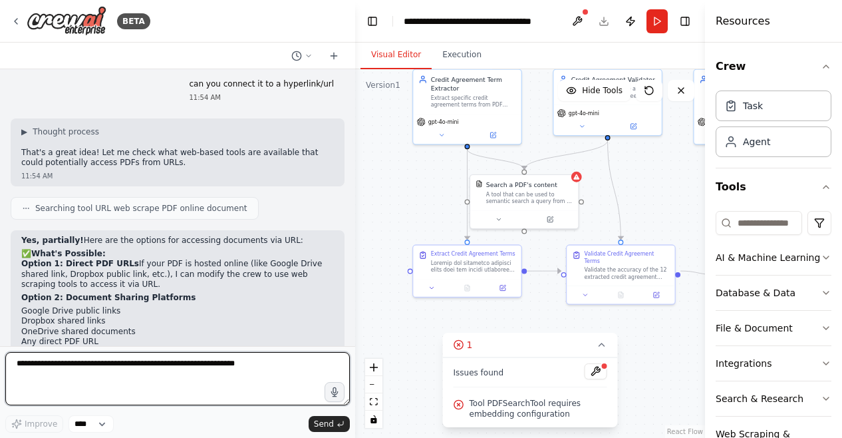
click at [237, 380] on textarea at bounding box center [177, 378] width 345 height 53
paste textarea "**********"
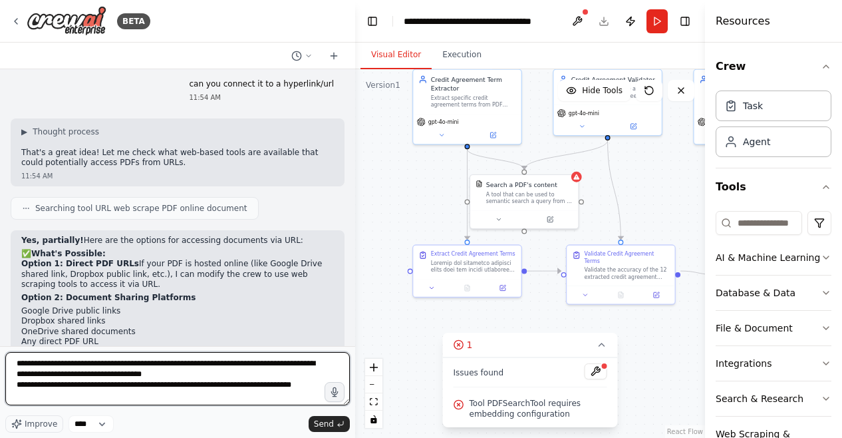
scroll to position [6, 0]
type textarea "**********"
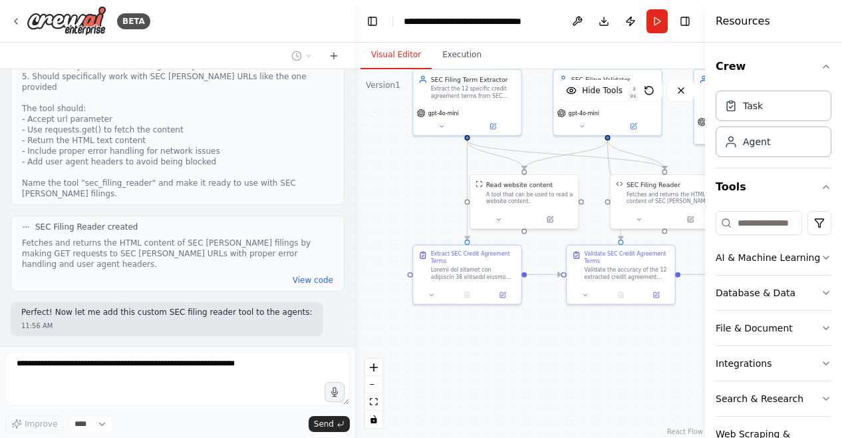
scroll to position [4769, 0]
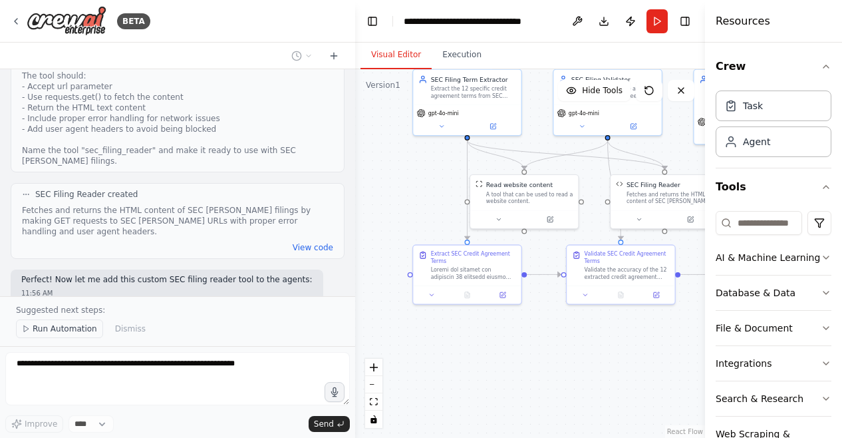
click at [74, 328] on span "Run Automation" at bounding box center [65, 328] width 65 height 11
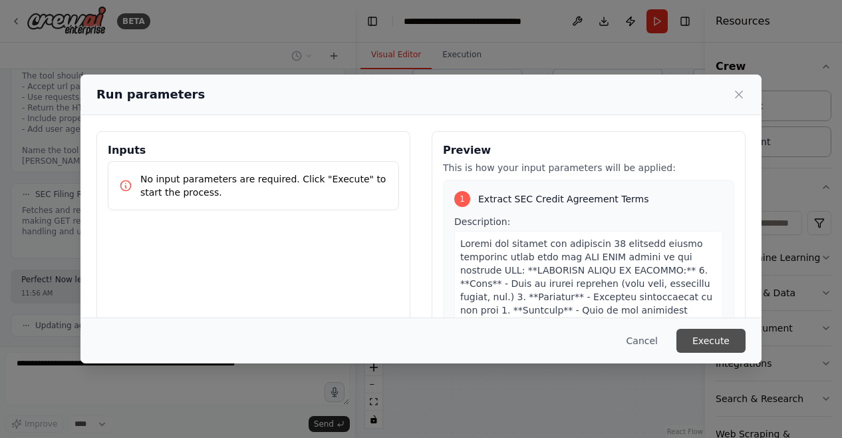
click at [704, 341] on button "Execute" at bounding box center [710, 341] width 69 height 24
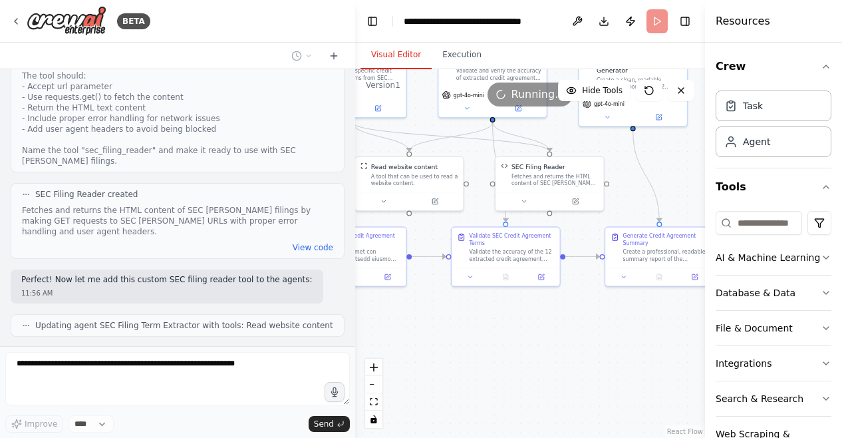
drag, startPoint x: 588, startPoint y: 352, endPoint x: 467, endPoint y: 333, distance: 122.5
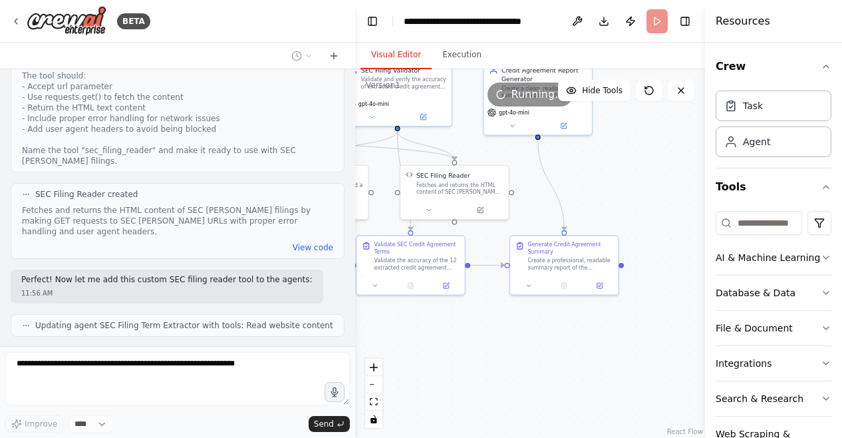
drag, startPoint x: 592, startPoint y: 342, endPoint x: 503, endPoint y: 351, distance: 89.6
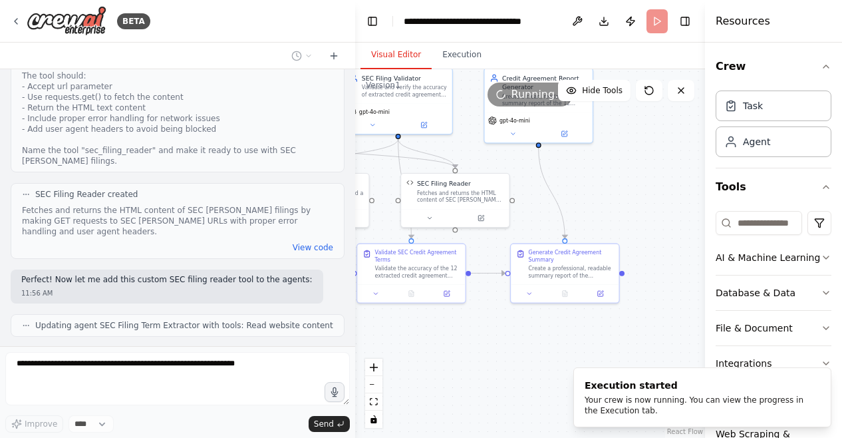
drag, startPoint x: 523, startPoint y: 348, endPoint x: 524, endPoint y: 356, distance: 8.0
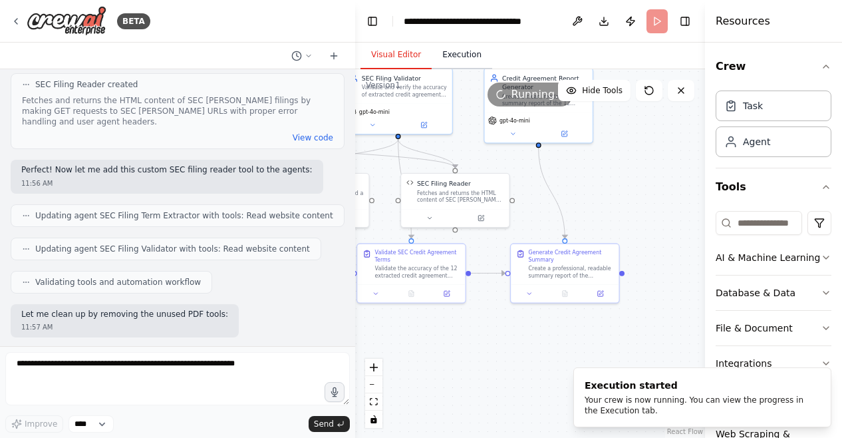
click at [449, 66] on button "Execution" at bounding box center [462, 55] width 61 height 28
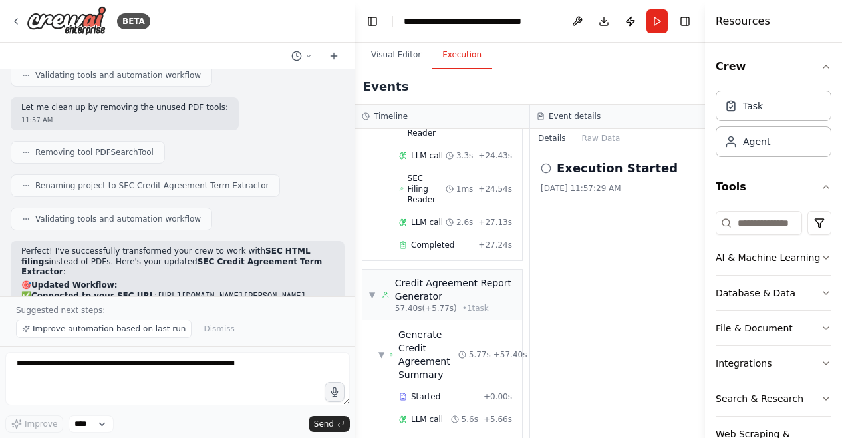
scroll to position [1612, 0]
click at [406, 53] on button "Visual Editor" at bounding box center [396, 55] width 71 height 28
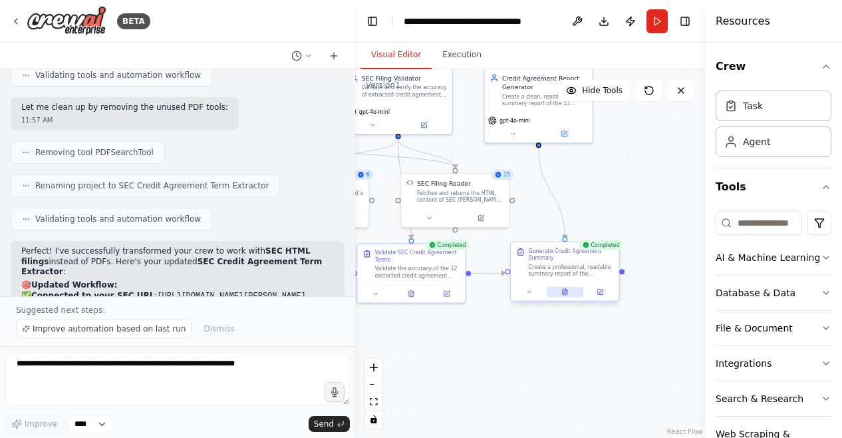
click at [569, 293] on button at bounding box center [564, 292] width 37 height 11
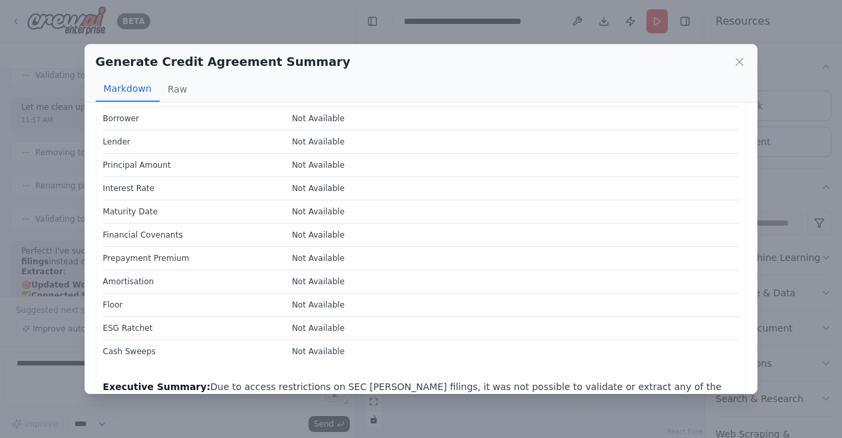
scroll to position [40, 0]
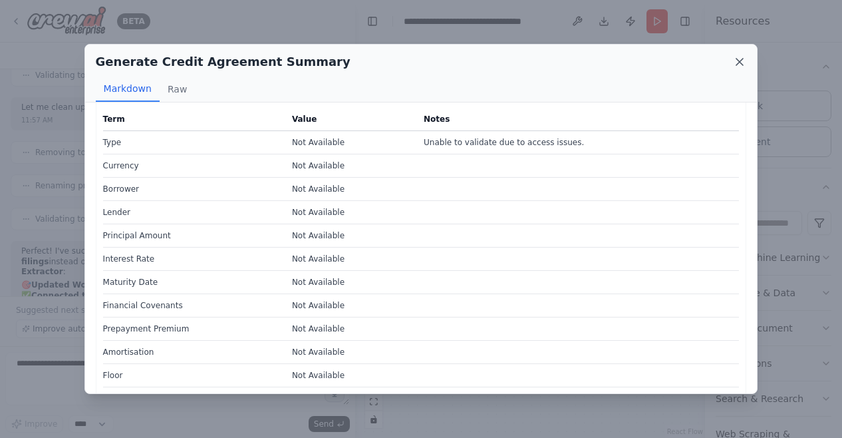
click at [741, 57] on icon at bounding box center [739, 61] width 13 height 13
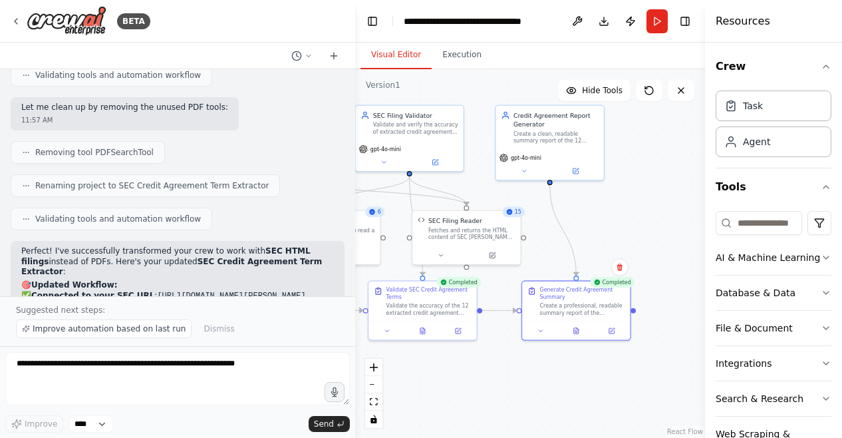
drag, startPoint x: 632, startPoint y: 196, endPoint x: 643, endPoint y: 233, distance: 38.9
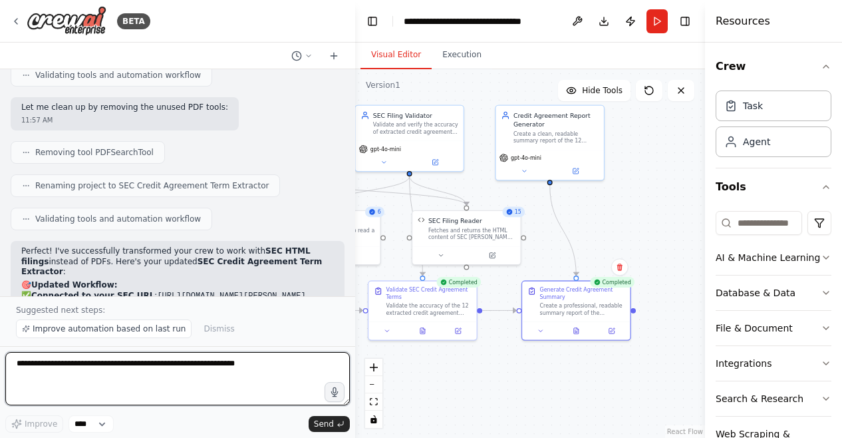
click at [194, 374] on textarea at bounding box center [177, 378] width 345 height 53
click at [177, 357] on textarea "**********" at bounding box center [177, 378] width 345 height 53
paste textarea "**********"
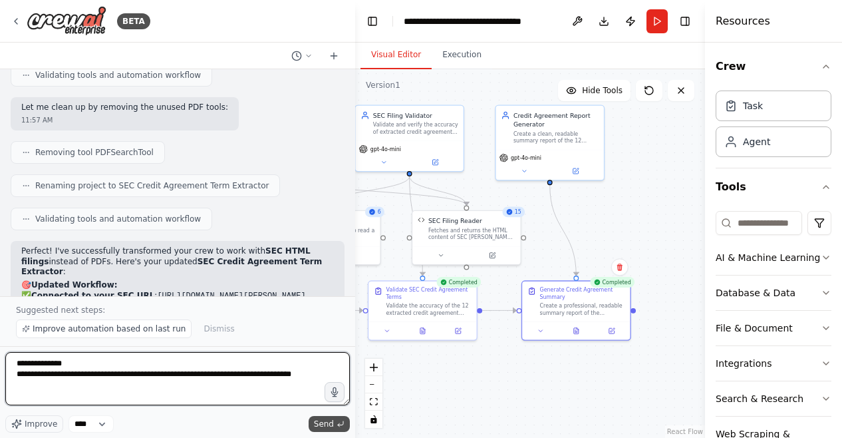
type textarea "**********"
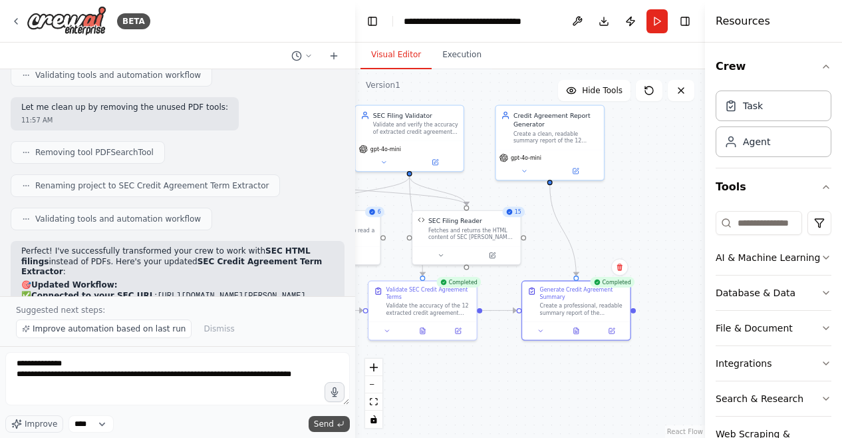
click at [328, 424] on span "Send" at bounding box center [324, 423] width 20 height 11
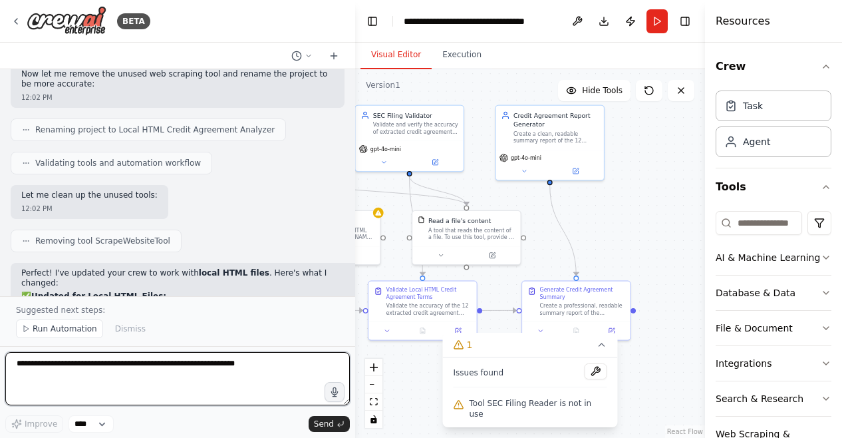
scroll to position [5913, 0]
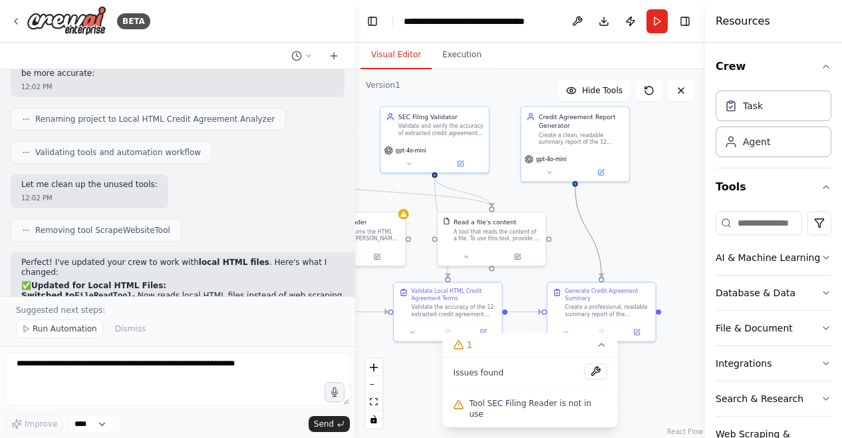
drag, startPoint x: 568, startPoint y: 243, endPoint x: 595, endPoint y: 244, distance: 27.3
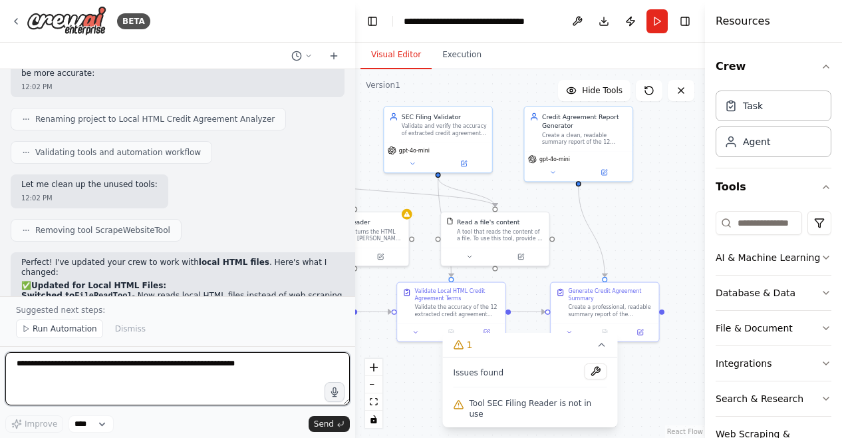
click at [160, 372] on textarea at bounding box center [177, 378] width 345 height 53
paste textarea "**********"
click at [15, 365] on textarea "**********" at bounding box center [177, 378] width 345 height 53
type textarea "**********"
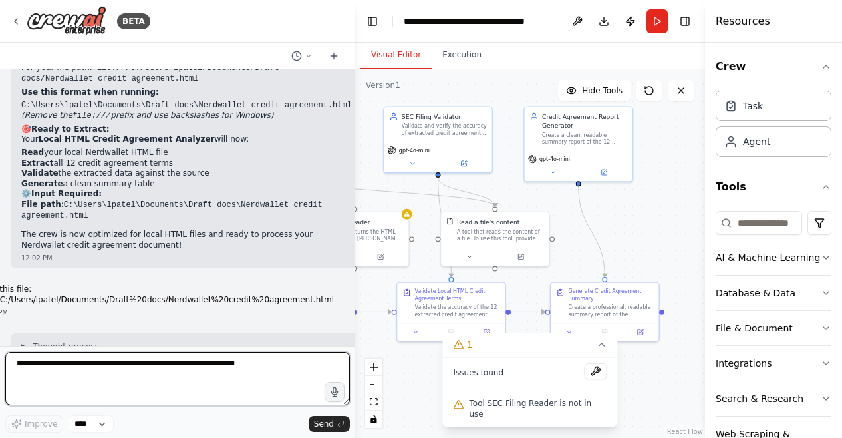
scroll to position [6202, 0]
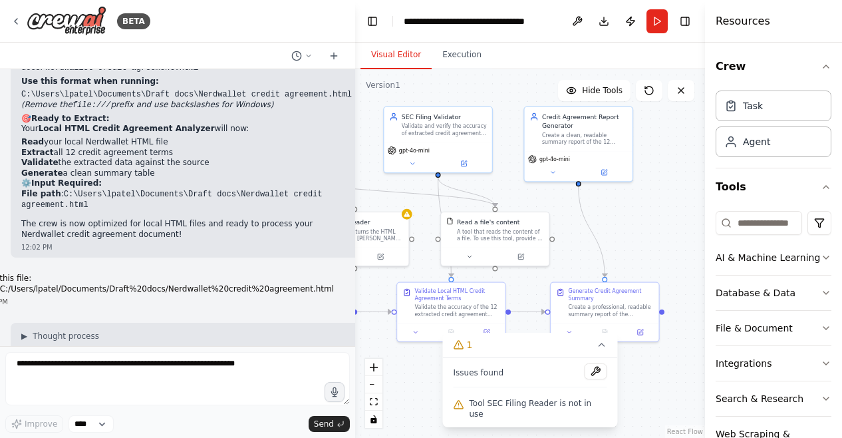
click at [545, 408] on span "Tool SEC Filing Reader is not in use" at bounding box center [539, 408] width 138 height 21
drag, startPoint x: 592, startPoint y: 409, endPoint x: 477, endPoint y: 412, distance: 115.1
click at [477, 412] on span "Tool SEC Filing Reader is not in use" at bounding box center [539, 408] width 138 height 21
drag, startPoint x: 597, startPoint y: 409, endPoint x: 478, endPoint y: 406, distance: 119.8
click at [478, 406] on span "Tool SEC Filing Reader is not in use" at bounding box center [539, 408] width 138 height 21
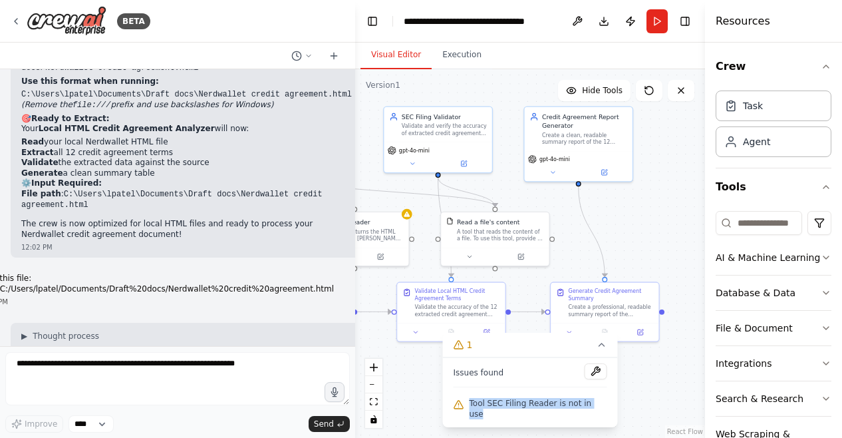
copy span "Tool SEC Filing Reader is not in use"
click at [657, 15] on button "Run" at bounding box center [657, 21] width 21 height 24
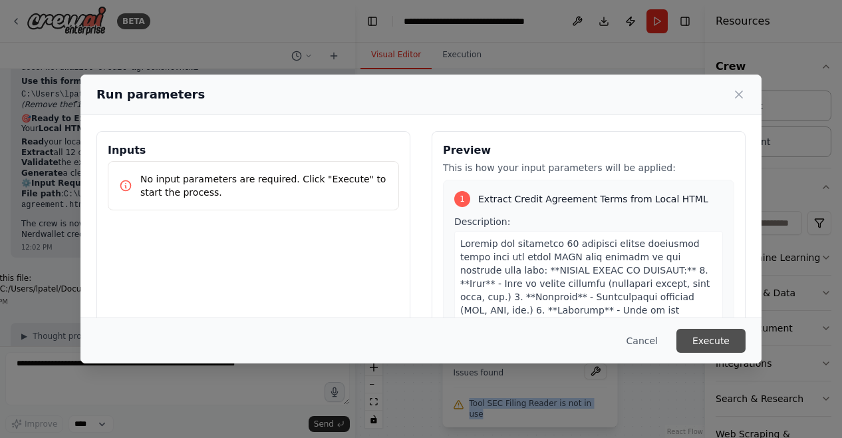
click at [725, 335] on button "Execute" at bounding box center [710, 341] width 69 height 24
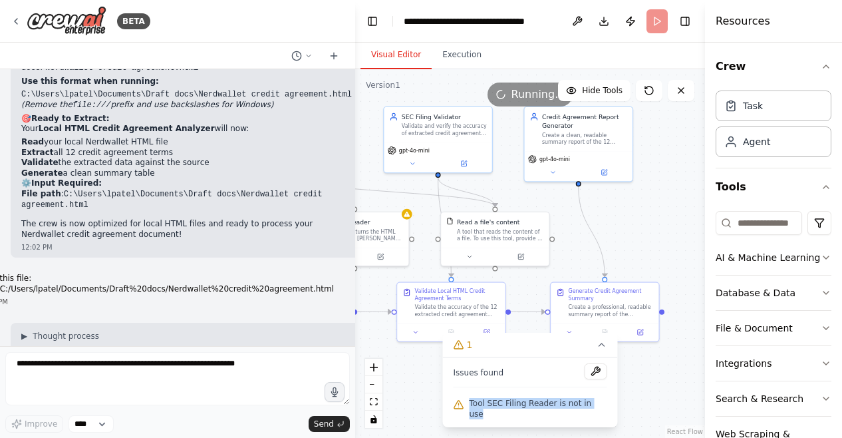
click at [685, 235] on div ".deletable-edge-delete-btn { width: 20px; height: 20px; border: 0px solid #ffff…" at bounding box center [530, 253] width 350 height 369
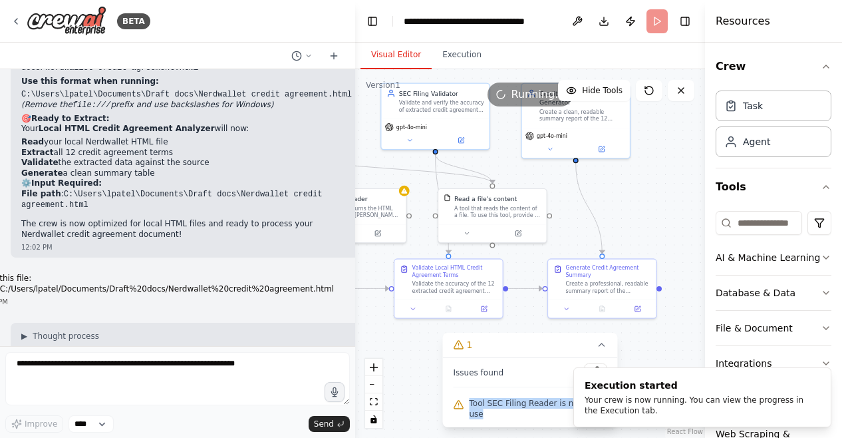
drag, startPoint x: 684, startPoint y: 233, endPoint x: 681, endPoint y: 212, distance: 21.5
click at [681, 212] on div ".deletable-edge-delete-btn { width: 20px; height: 20px; border: 0px solid #ffff…" at bounding box center [530, 253] width 350 height 369
click at [456, 61] on button "Execution" at bounding box center [462, 55] width 61 height 28
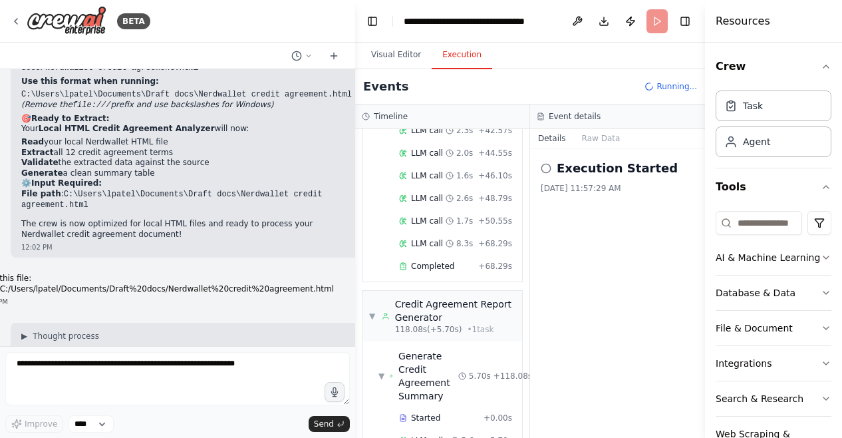
scroll to position [1521, 0]
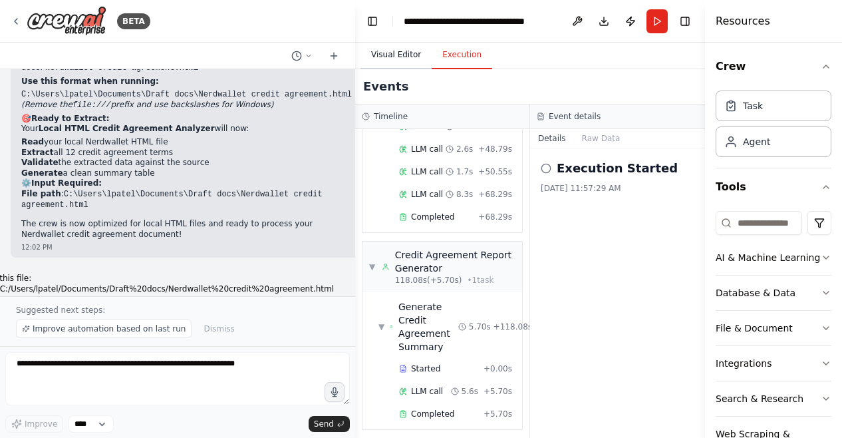
click at [394, 57] on button "Visual Editor" at bounding box center [396, 55] width 71 height 28
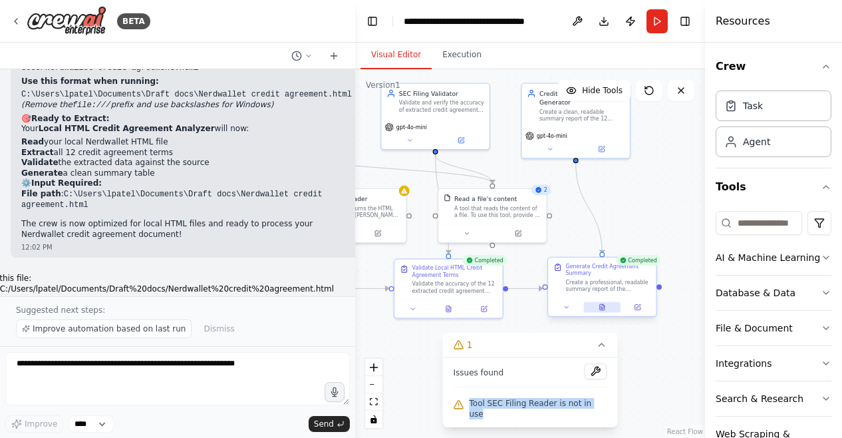
click at [607, 305] on button at bounding box center [601, 307] width 37 height 11
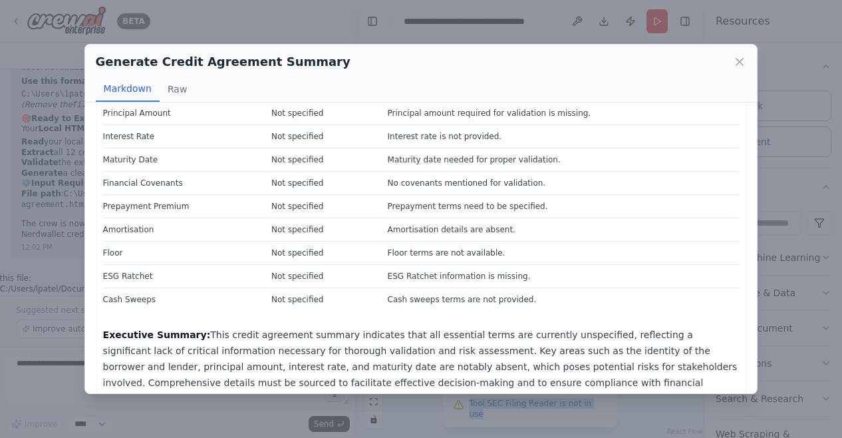
scroll to position [173, 0]
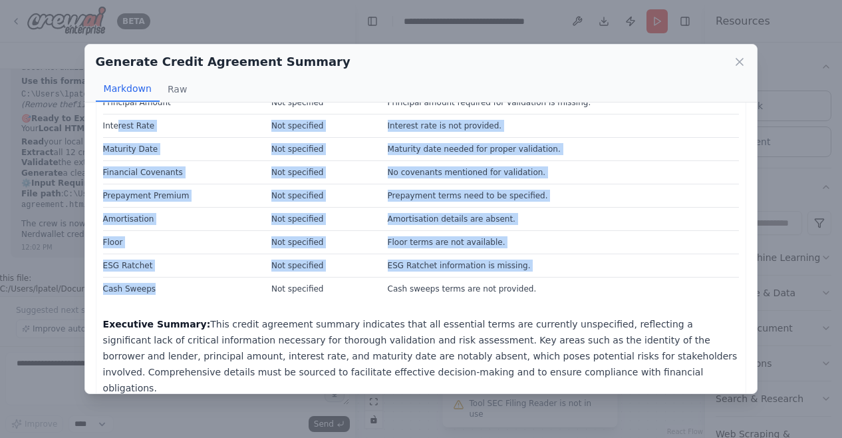
drag, startPoint x: 152, startPoint y: 286, endPoint x: 249, endPoint y: 165, distance: 154.8
click at [122, 140] on tbody "Type Not specified Cannot validate without source data. Currency Not specified …" at bounding box center [421, 148] width 637 height 303
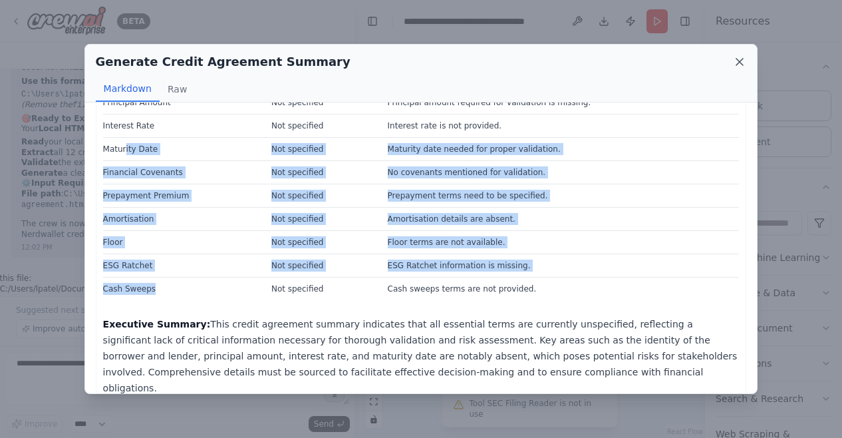
click at [744, 59] on icon at bounding box center [739, 61] width 13 height 13
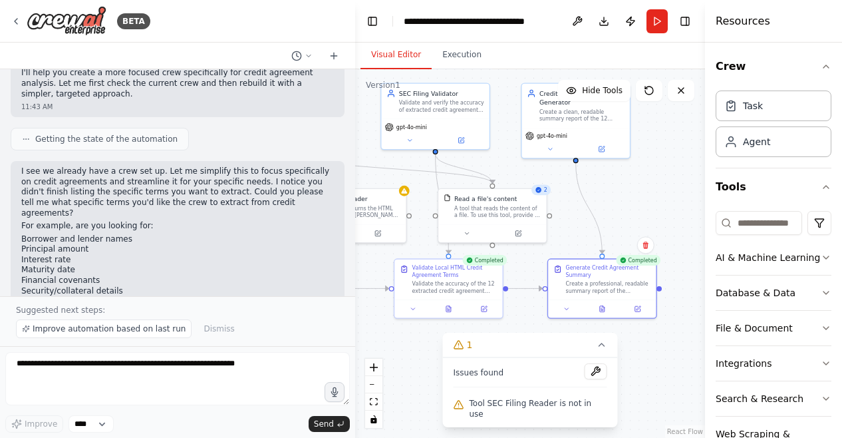
scroll to position [1729, 0]
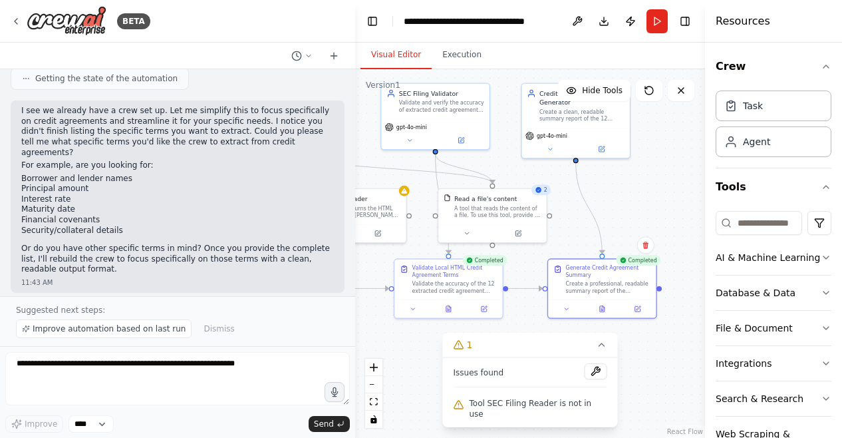
drag, startPoint x: 255, startPoint y: 183, endPoint x: 47, endPoint y: 156, distance: 210.6
click at [47, 303] on div "Terms: Type Currency Borrower Lender Principle amount Interest rate (and a brea…" at bounding box center [178, 330] width 334 height 55
copy p "Type Currency Borrower Lender Principle amount Interest rate (and a breakdown i…"
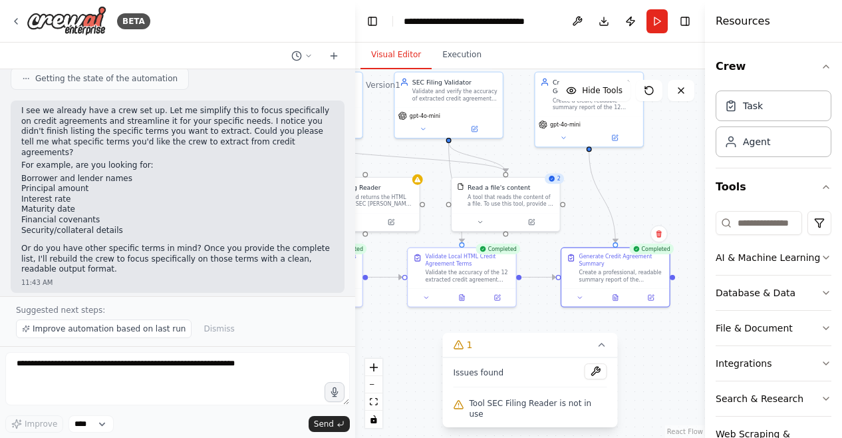
drag, startPoint x: 536, startPoint y: 325, endPoint x: 549, endPoint y: 313, distance: 17.5
click at [549, 313] on div ".deletable-edge-delete-btn { width: 20px; height: 20px; border: 0px solid #ffff…" at bounding box center [530, 253] width 350 height 369
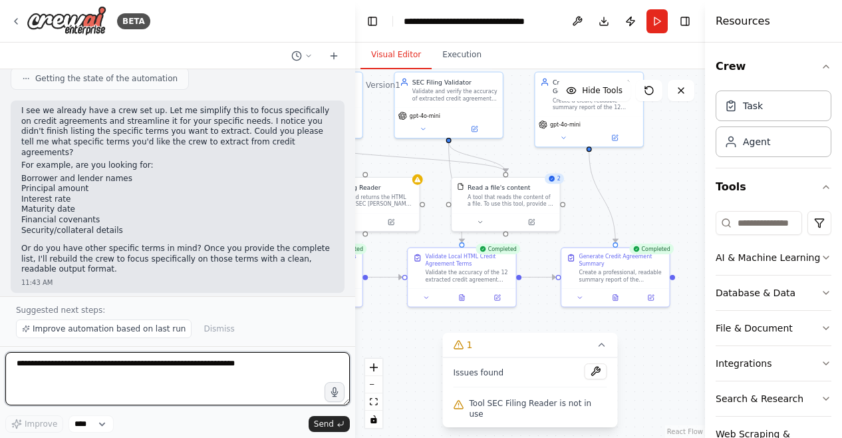
click at [190, 385] on textarea at bounding box center [177, 378] width 345 height 53
paste textarea "**********"
type textarea "**********"
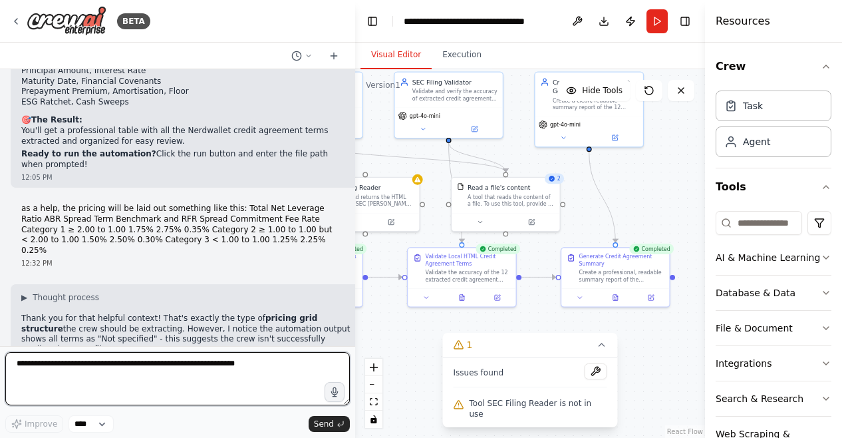
scroll to position [6622, 0]
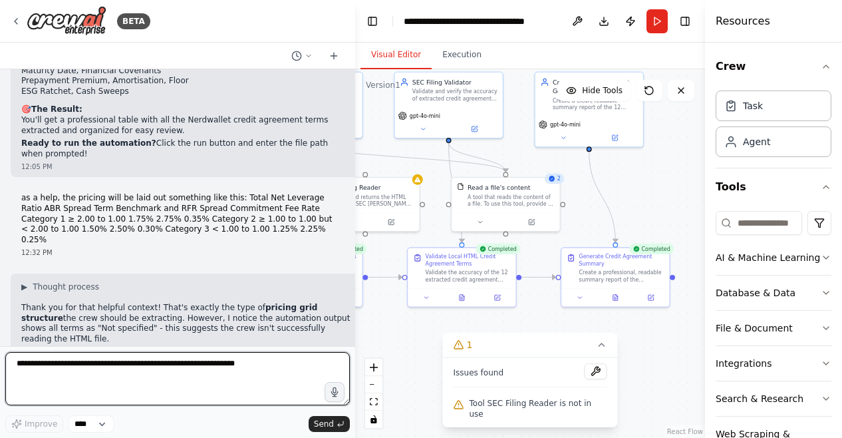
click at [234, 357] on textarea at bounding box center [177, 378] width 345 height 53
type textarea "**********"
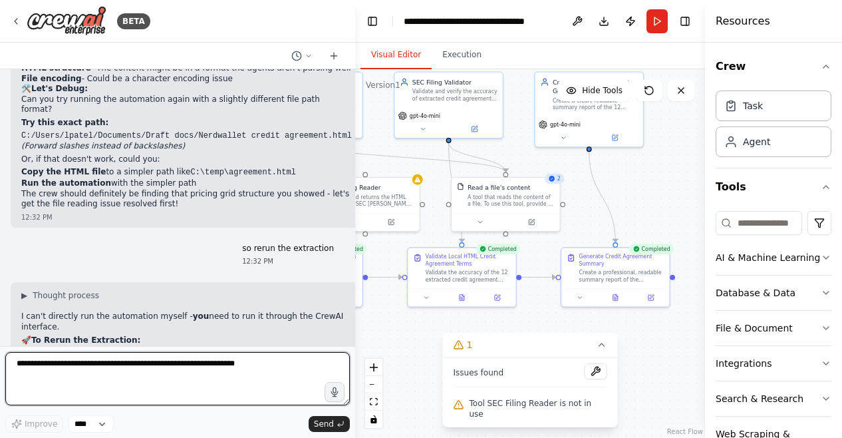
scroll to position [7022, 0]
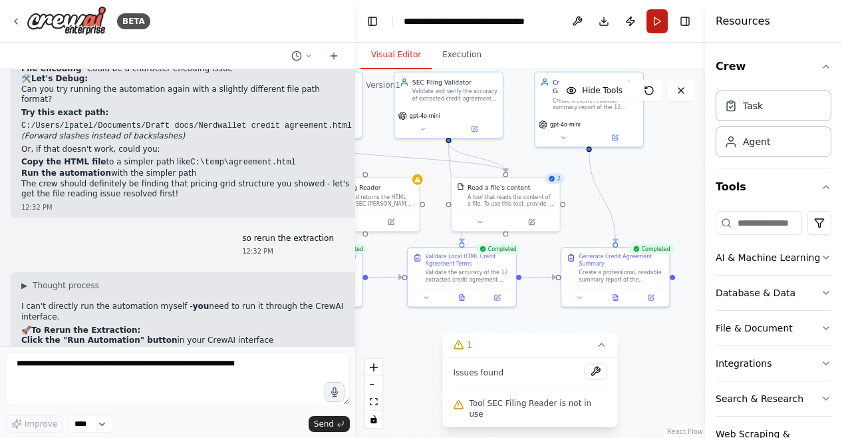
click at [649, 29] on button "Run" at bounding box center [657, 21] width 21 height 24
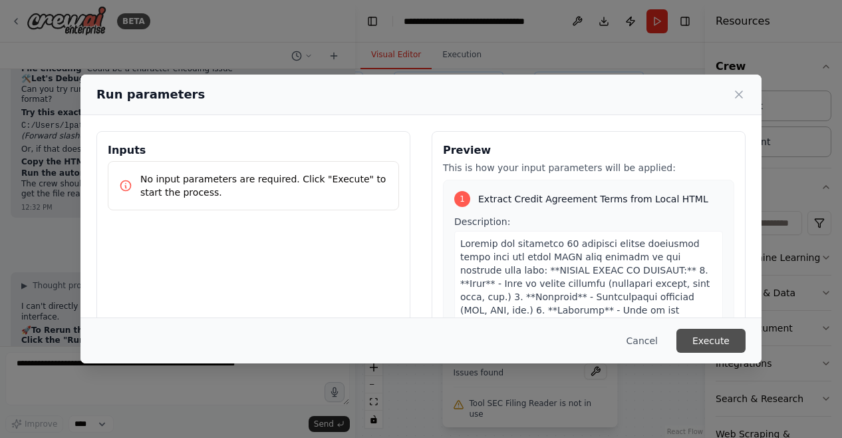
click at [712, 339] on button "Execute" at bounding box center [710, 341] width 69 height 24
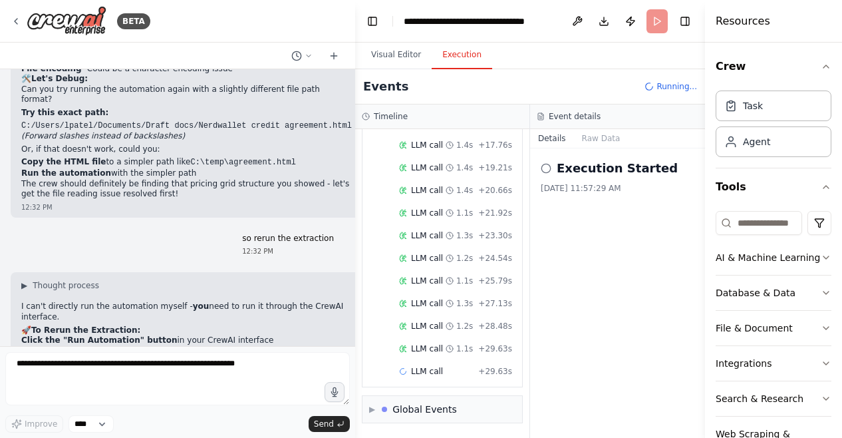
click at [470, 53] on button "Execution" at bounding box center [462, 55] width 61 height 28
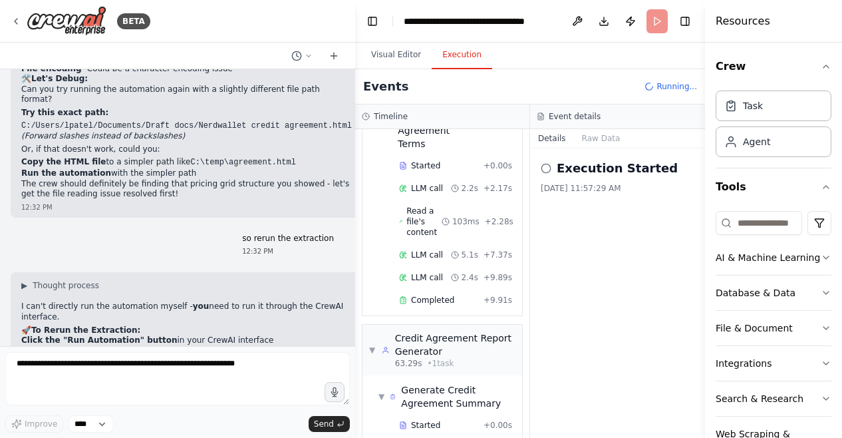
scroll to position [1010, 0]
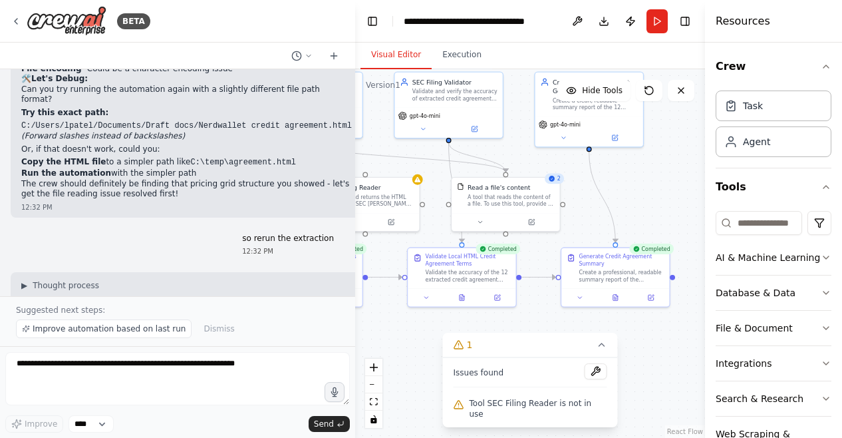
click at [398, 63] on button "Visual Editor" at bounding box center [396, 55] width 71 height 28
click at [612, 297] on icon at bounding box center [615, 295] width 7 height 7
click at [615, 294] on icon at bounding box center [615, 296] width 5 height 6
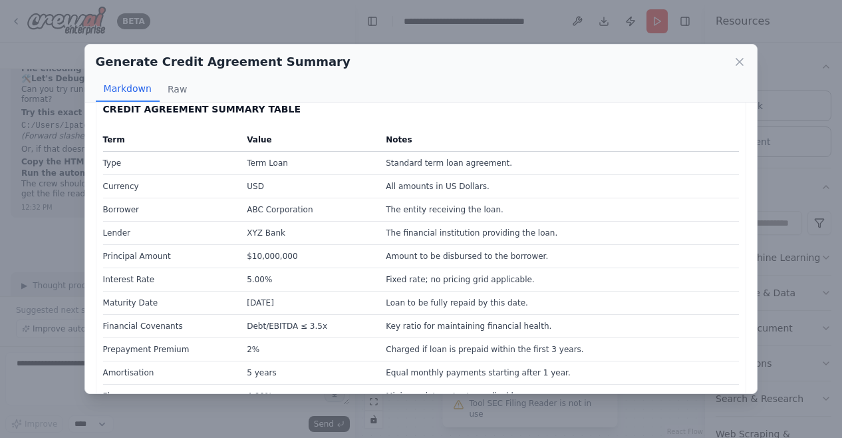
scroll to position [0, 0]
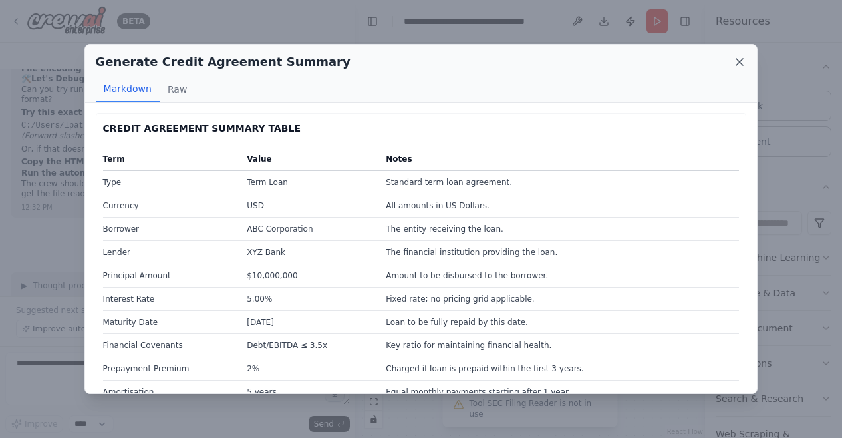
click at [740, 66] on icon at bounding box center [739, 61] width 13 height 13
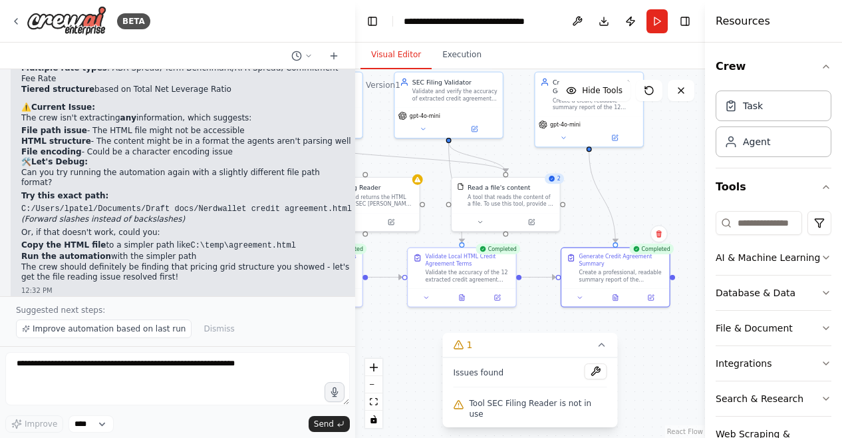
scroll to position [7072, 0]
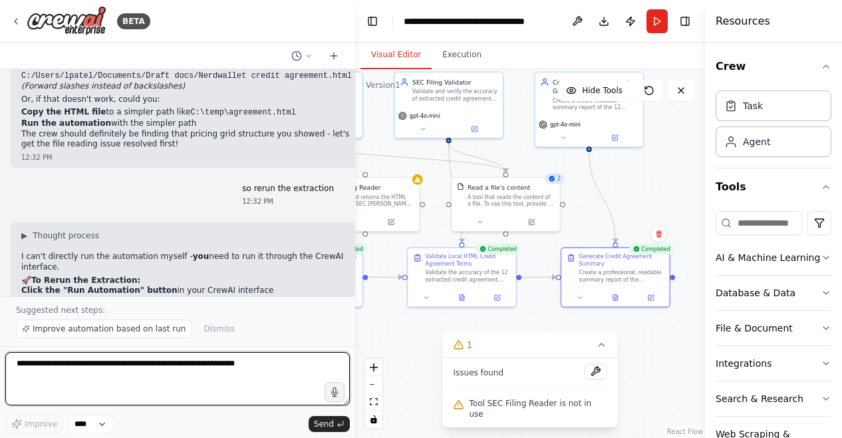
click at [265, 364] on textarea at bounding box center [177, 378] width 345 height 53
type textarea "**********"
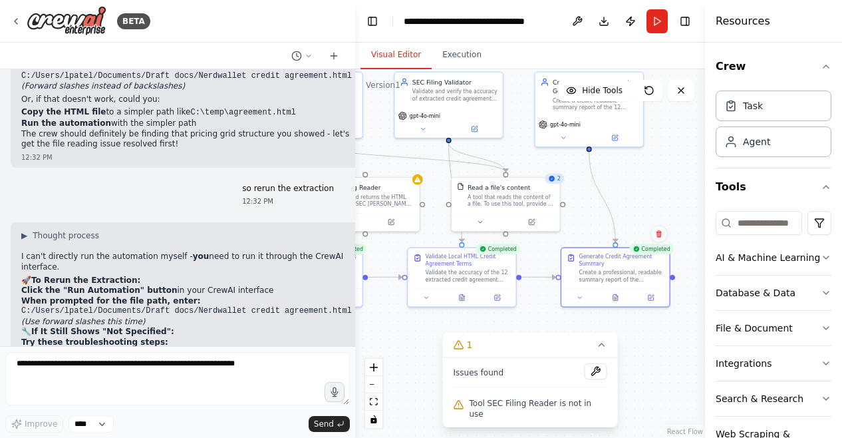
scroll to position [7112, 0]
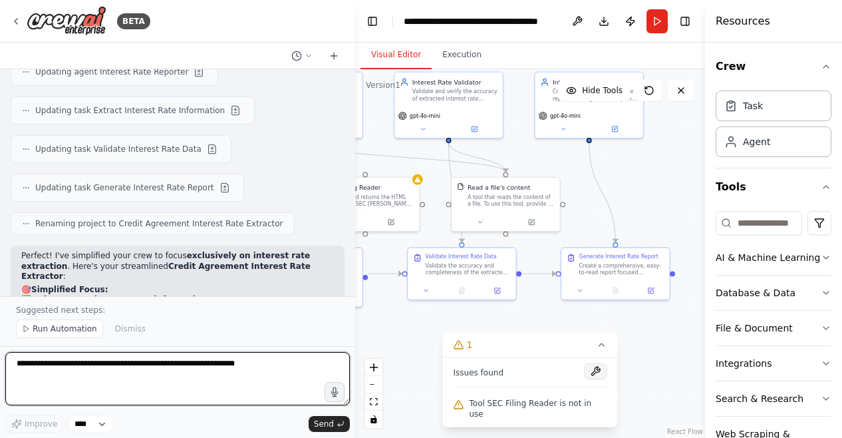
scroll to position [7814, 0]
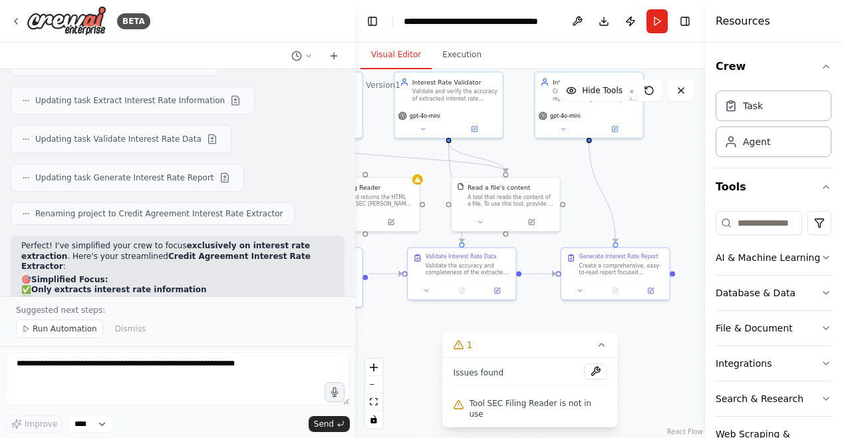
click at [7, 233] on div "Hello! I'm the CrewAI assistant. What kind of automation do you want to build? …" at bounding box center [177, 182] width 355 height 227
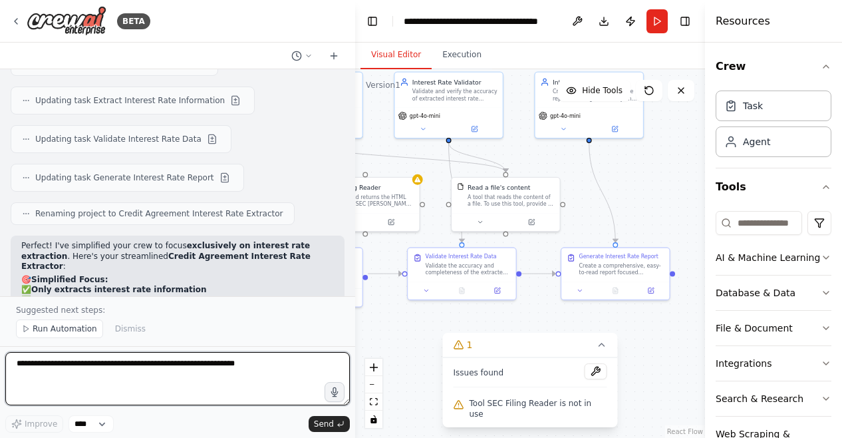
click at [216, 372] on textarea at bounding box center [177, 378] width 345 height 53
click at [216, 390] on textarea at bounding box center [177, 378] width 345 height 53
paste textarea "**********"
type textarea "**********"
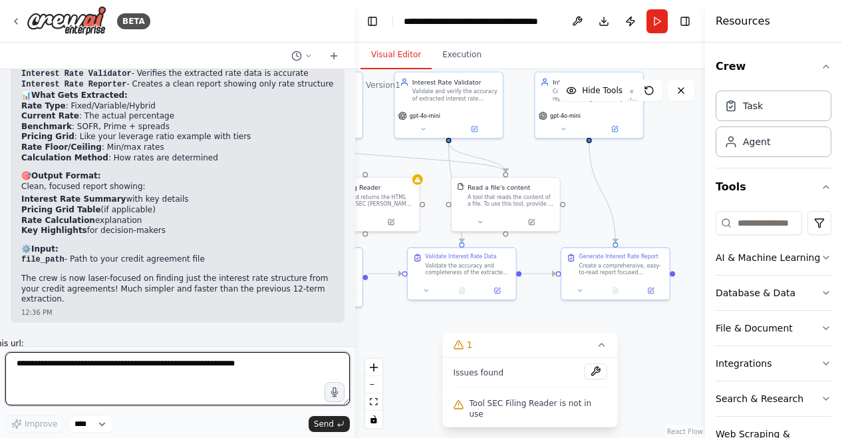
scroll to position [8107, 0]
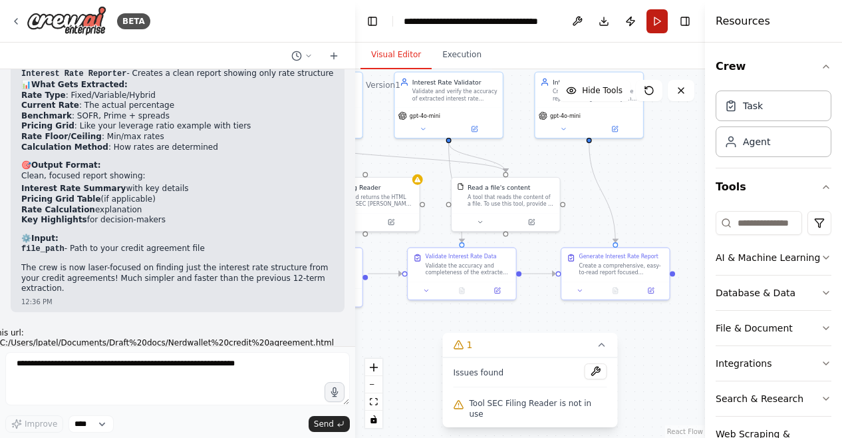
click at [652, 23] on button "Run" at bounding box center [657, 21] width 21 height 24
click at [652, 23] on header "**********" at bounding box center [530, 21] width 350 height 43
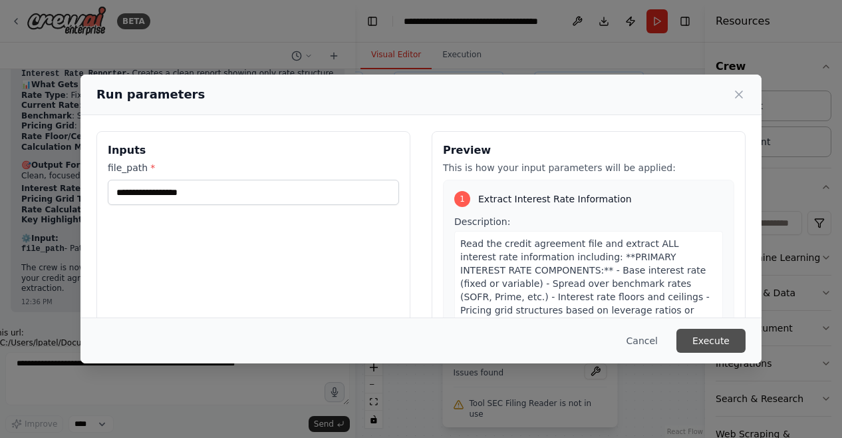
click at [730, 342] on button "Execute" at bounding box center [710, 341] width 69 height 24
click at [264, 178] on div "file_path * This field is required" at bounding box center [253, 192] width 291 height 63
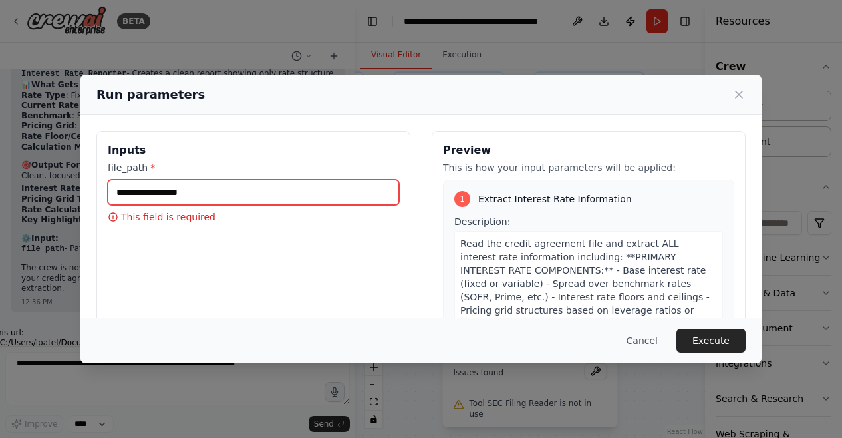
click at [265, 189] on input "file_path *" at bounding box center [253, 192] width 291 height 25
click at [227, 186] on input "file_path *" at bounding box center [253, 192] width 291 height 25
paste input "**********"
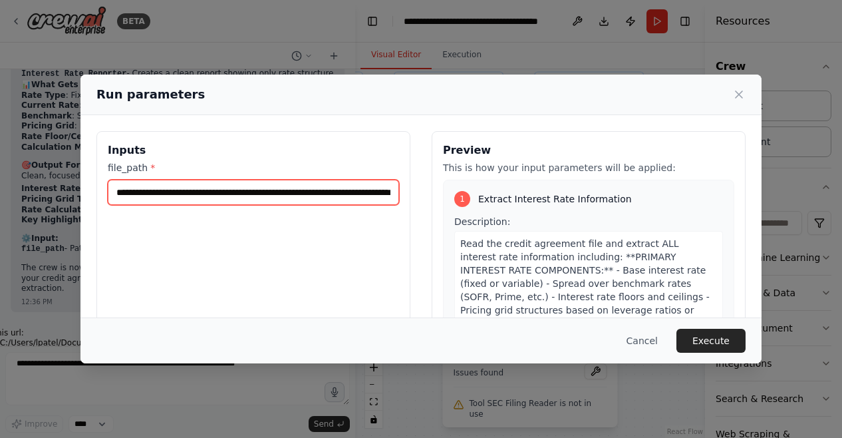
scroll to position [0, 98]
type input "**********"
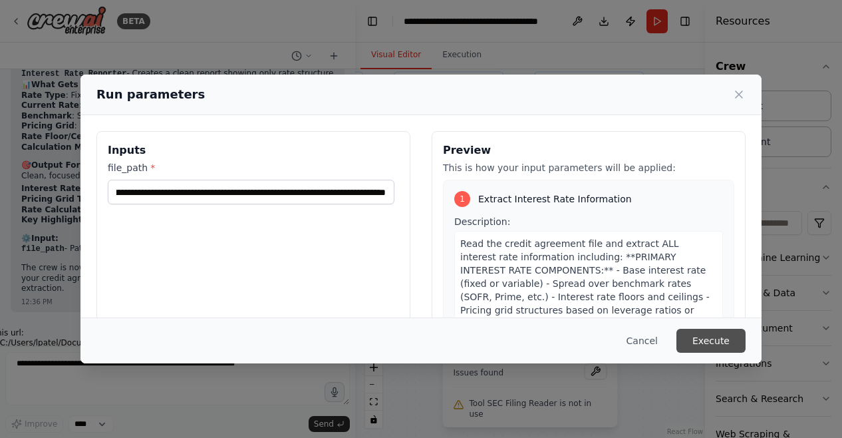
click at [708, 332] on button "Execute" at bounding box center [710, 341] width 69 height 24
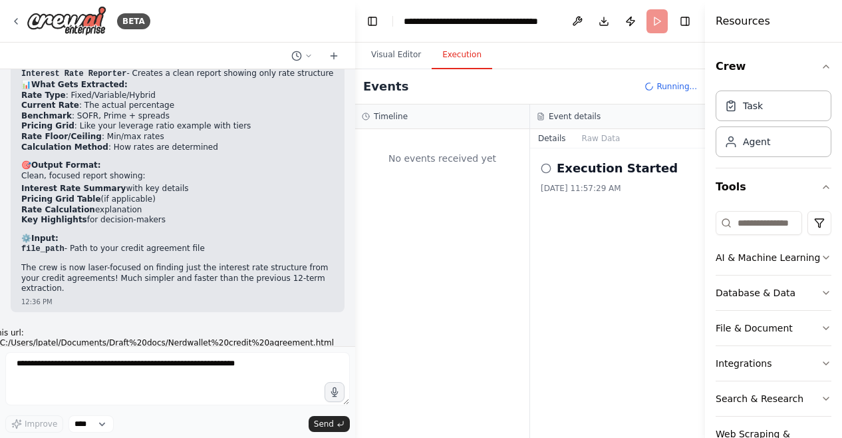
click at [473, 65] on button "Execution" at bounding box center [462, 55] width 61 height 28
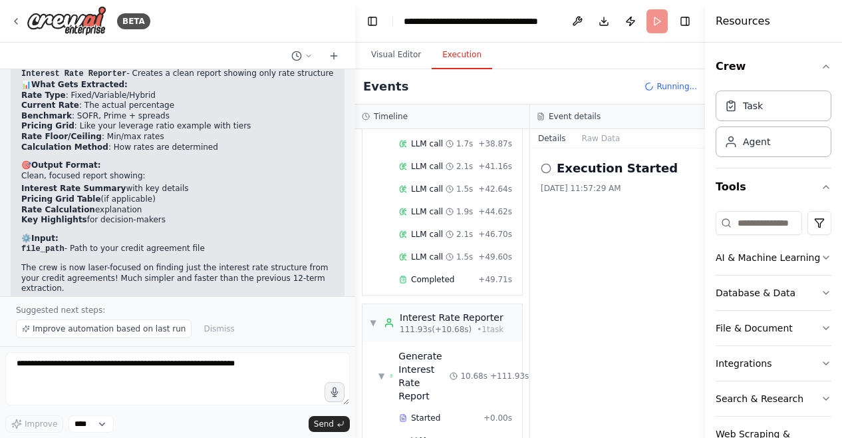
scroll to position [1465, 0]
